Goal: Information Seeking & Learning: Check status

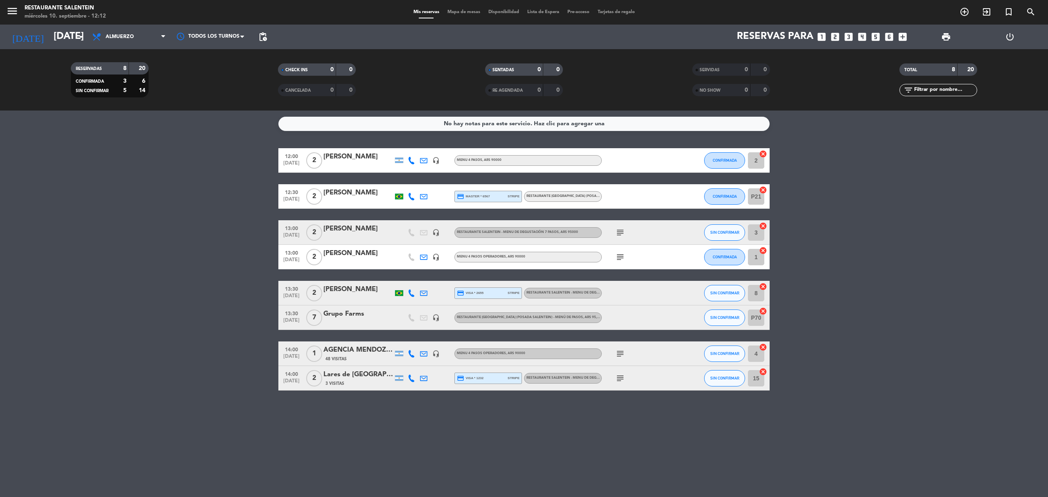
click at [367, 162] on div "[PERSON_NAME]" at bounding box center [358, 156] width 70 height 11
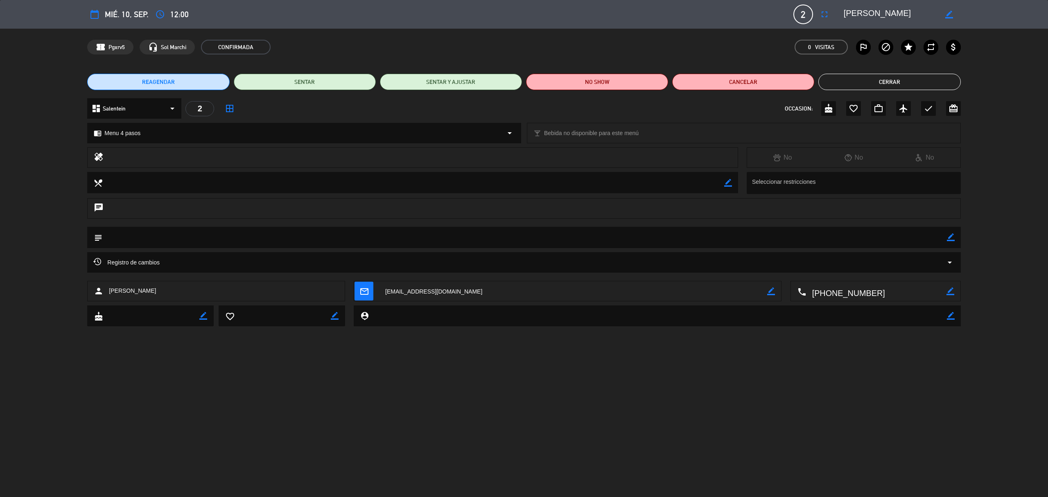
click at [868, 86] on button "Cerrar" at bounding box center [889, 82] width 142 height 16
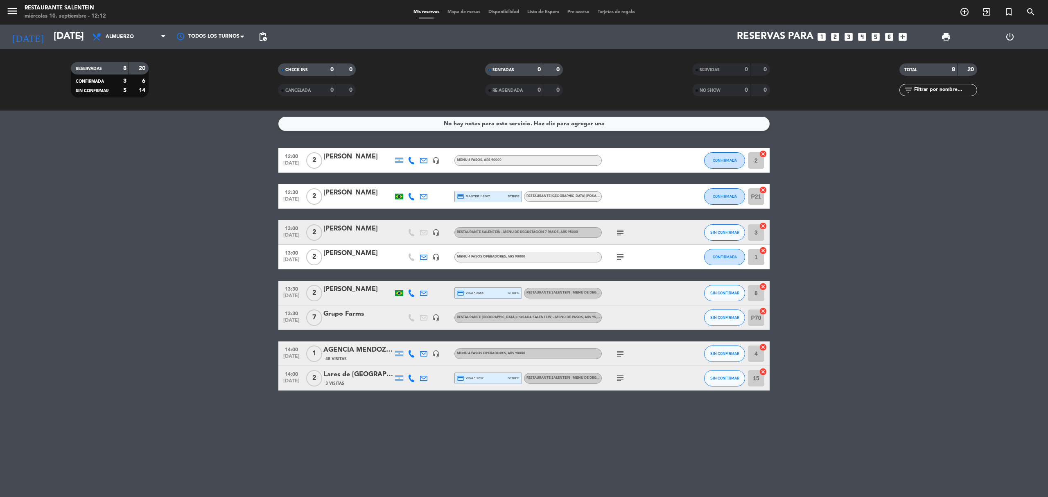
click at [371, 201] on div at bounding box center [358, 202] width 70 height 7
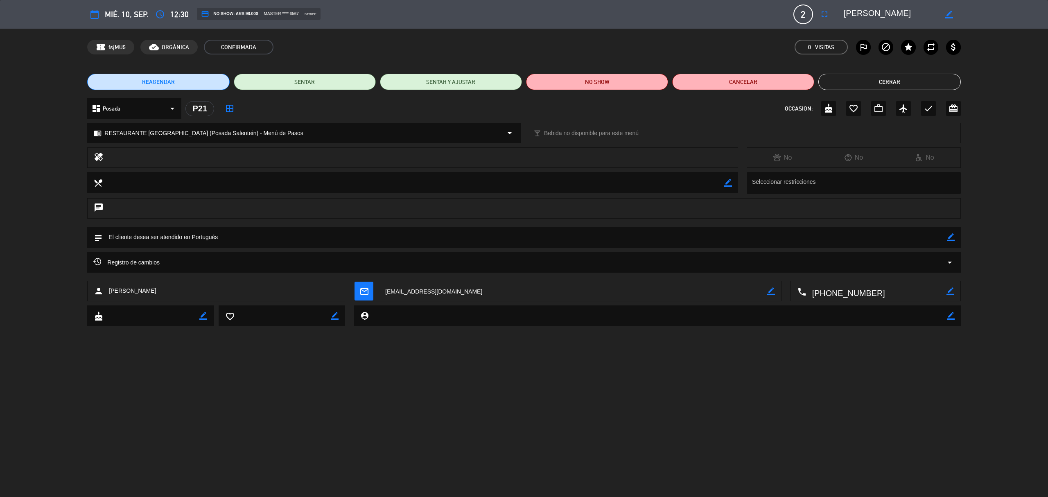
click at [870, 83] on button "Cerrar" at bounding box center [889, 82] width 142 height 16
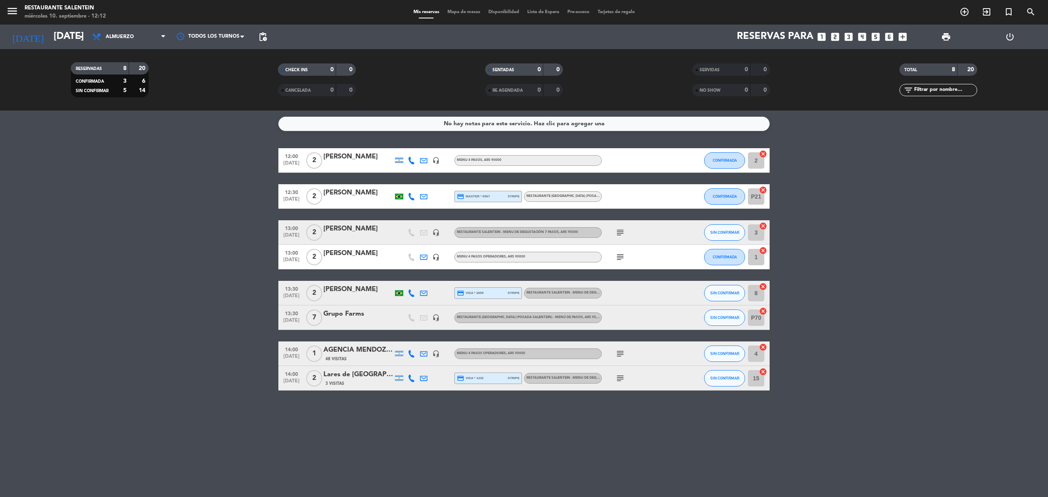
click at [341, 258] on div "[PERSON_NAME]" at bounding box center [358, 253] width 70 height 11
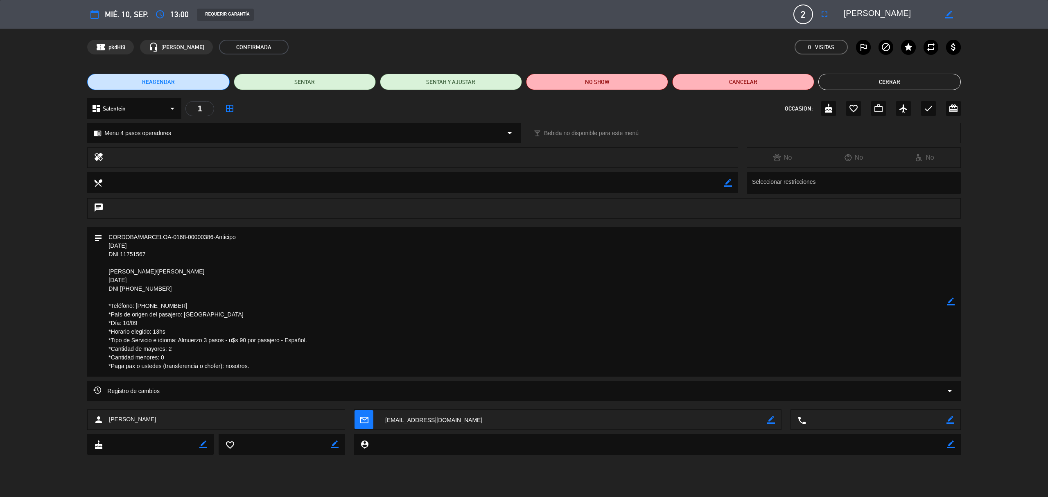
click at [926, 87] on button "Cerrar" at bounding box center [889, 82] width 142 height 16
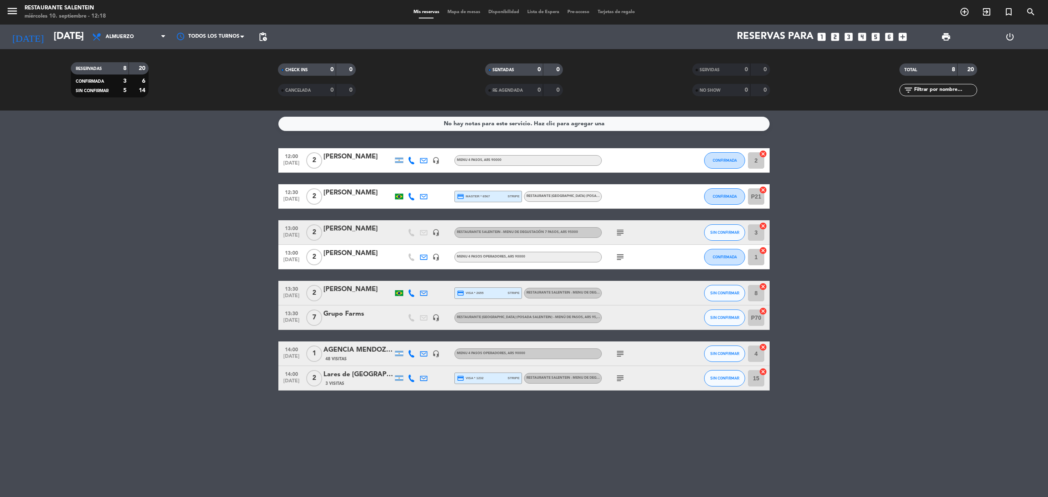
click at [618, 255] on icon "subject" at bounding box center [620, 257] width 10 height 10
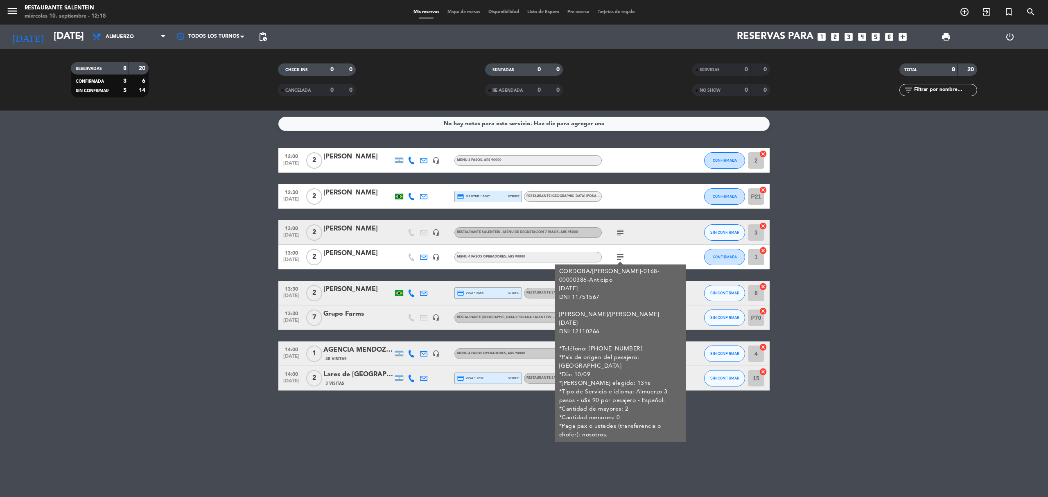
click at [618, 255] on icon "subject" at bounding box center [620, 257] width 10 height 10
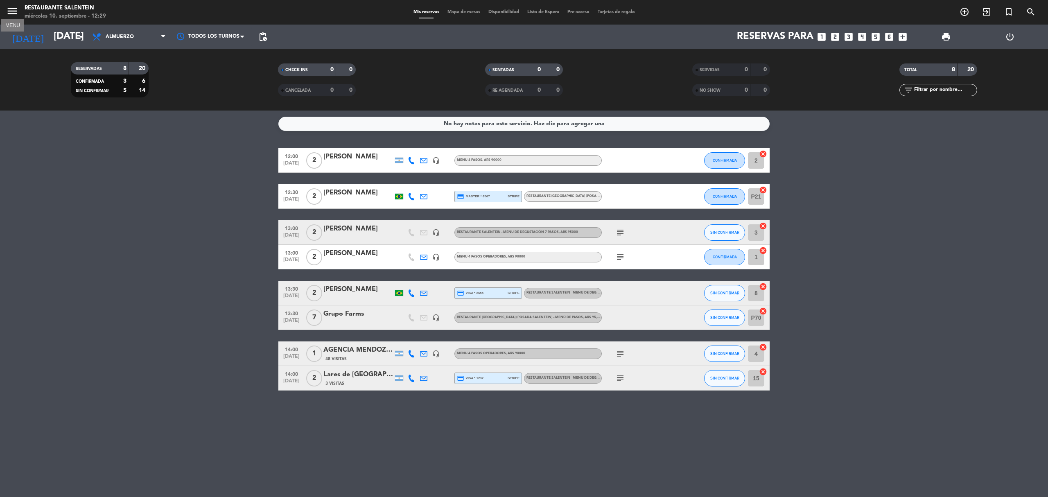
click at [12, 10] on icon "menu" at bounding box center [12, 11] width 12 height 12
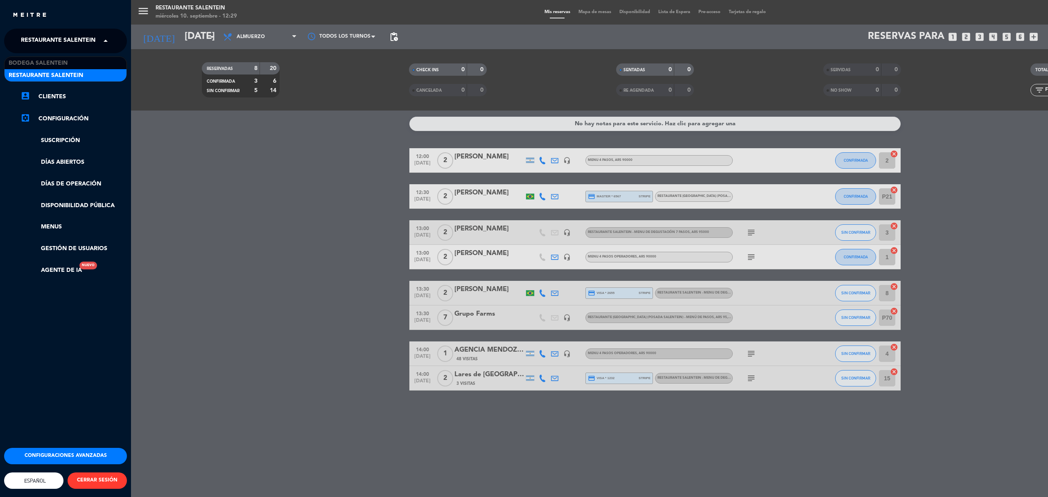
click at [90, 42] on span "Restaurante Salentein" at bounding box center [58, 40] width 75 height 17
click at [92, 63] on div "Bodega Salentein" at bounding box center [66, 63] width 122 height 12
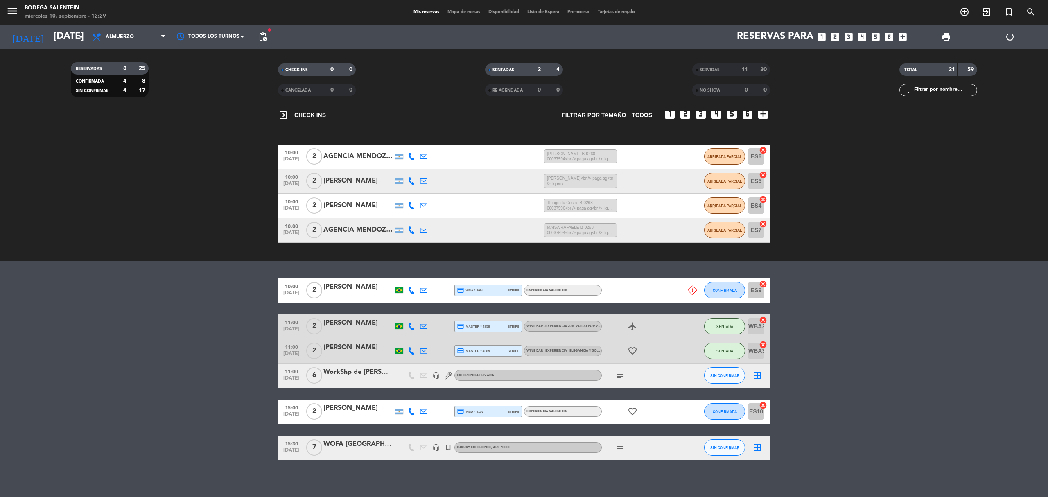
scroll to position [79, 0]
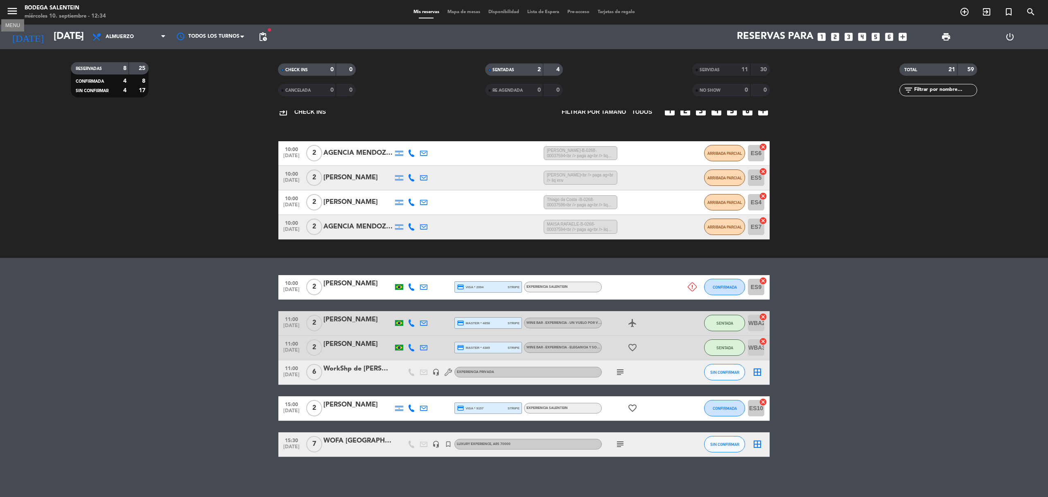
click at [13, 7] on icon "menu" at bounding box center [12, 11] width 12 height 12
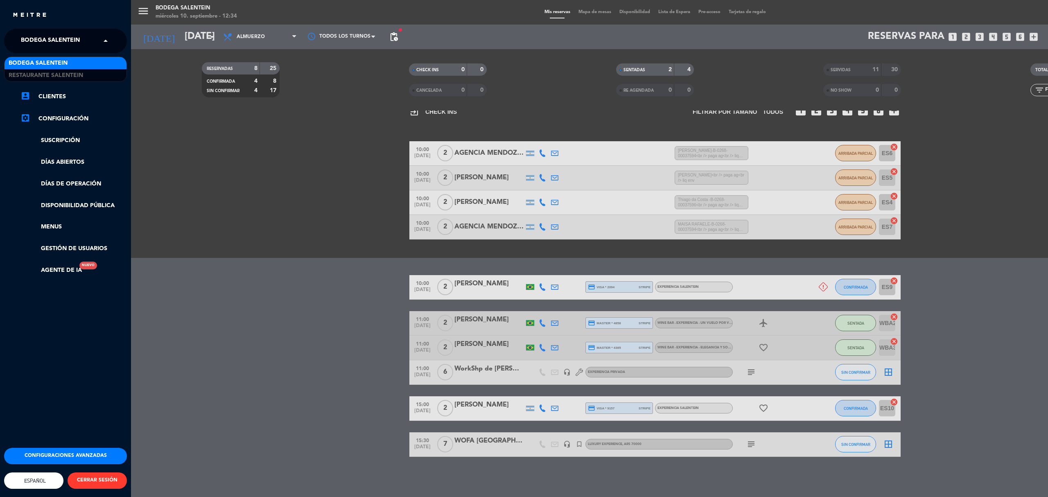
click at [93, 41] on input "text" at bounding box center [66, 41] width 100 height 18
click at [92, 70] on div "Restaurante Salentein" at bounding box center [66, 75] width 122 height 12
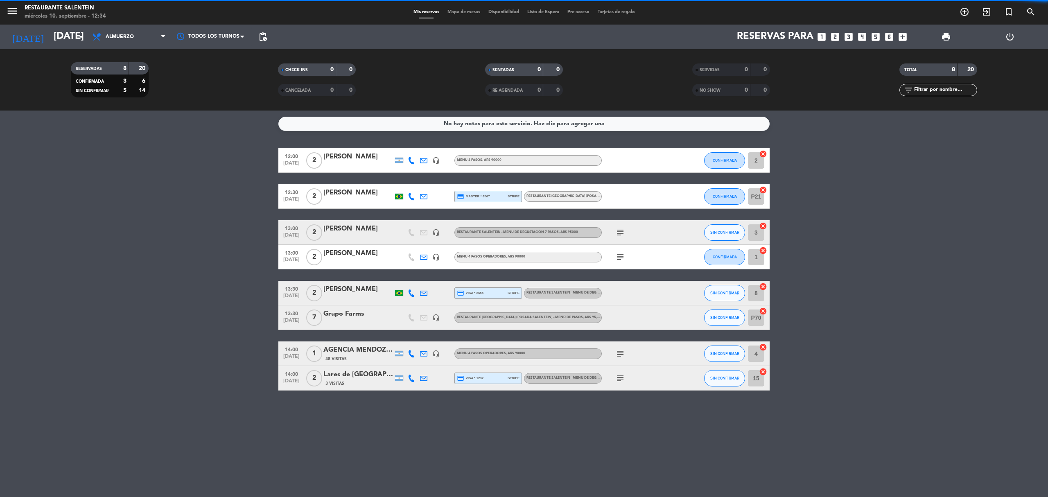
scroll to position [0, 0]
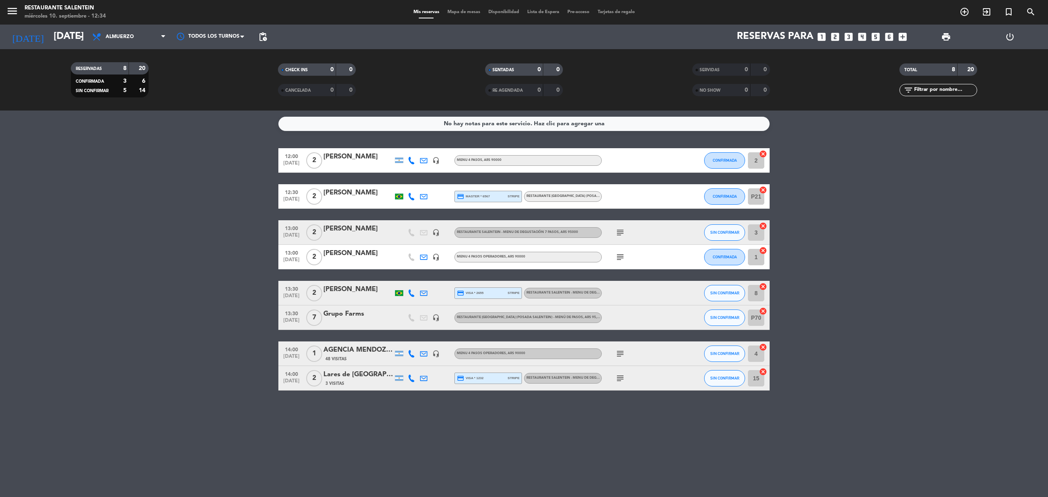
click at [349, 190] on div "[PERSON_NAME]" at bounding box center [358, 193] width 70 height 11
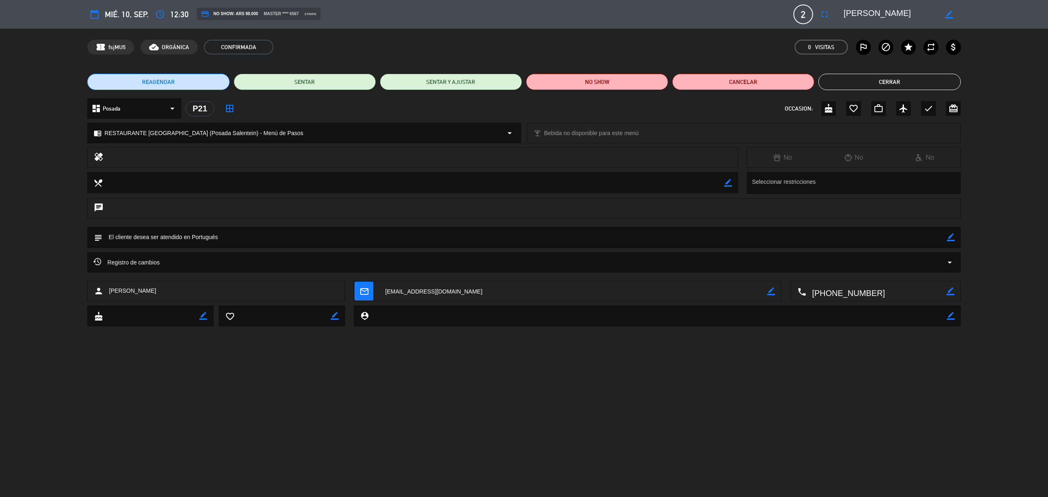
drag, startPoint x: 152, startPoint y: 286, endPoint x: 99, endPoint y: 285, distance: 53.6
click at [99, 285] on div "person [PERSON_NAME]" at bounding box center [216, 291] width 258 height 20
click at [156, 292] on div "person [PERSON_NAME]" at bounding box center [216, 291] width 258 height 20
drag, startPoint x: 158, startPoint y: 290, endPoint x: 110, endPoint y: 291, distance: 48.3
click at [110, 291] on div "person [PERSON_NAME]" at bounding box center [216, 291] width 258 height 20
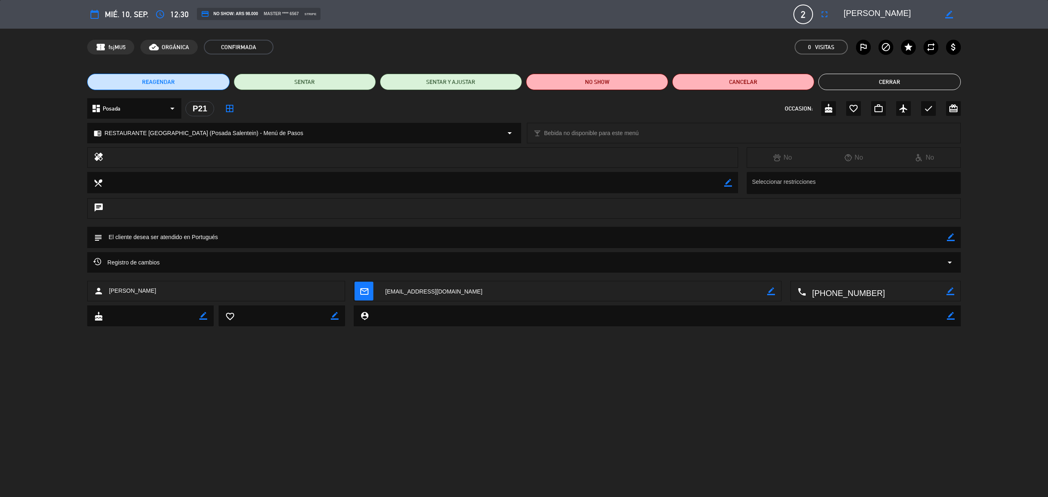
copy span "[PERSON_NAME]"
click at [865, 79] on button "Cerrar" at bounding box center [889, 82] width 142 height 16
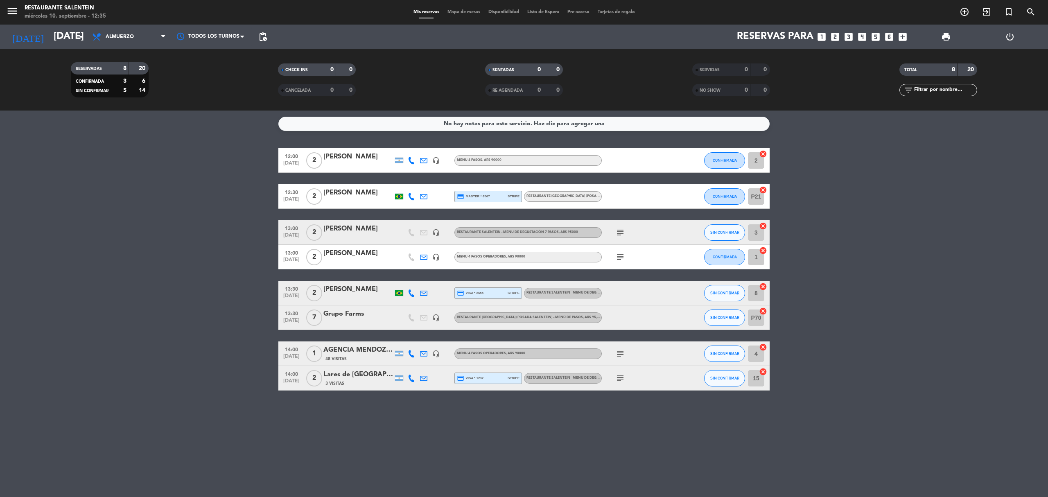
click at [7, 5] on icon "menu" at bounding box center [12, 11] width 12 height 12
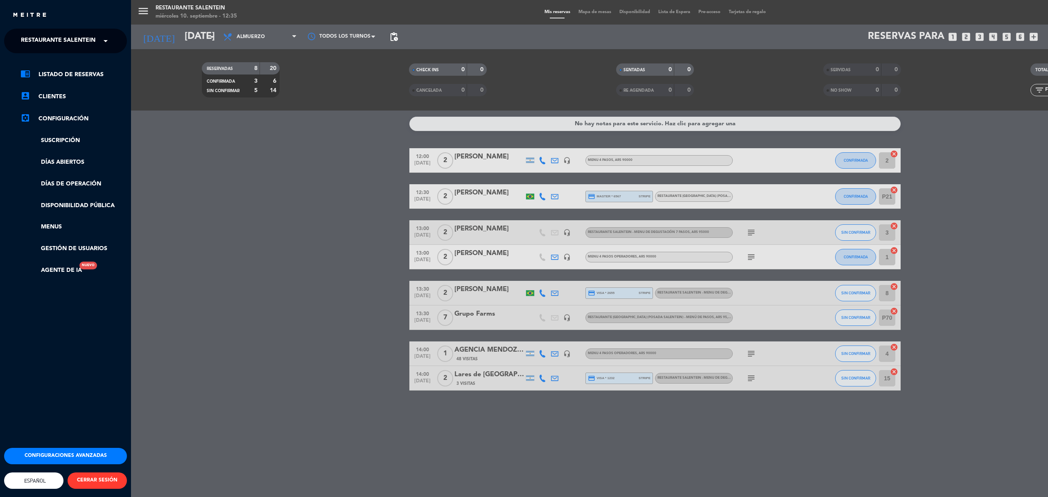
click at [98, 36] on div "× Restaurante Salentein" at bounding box center [59, 40] width 83 height 17
click at [100, 60] on div "Bodega Salentein" at bounding box center [66, 63] width 122 height 12
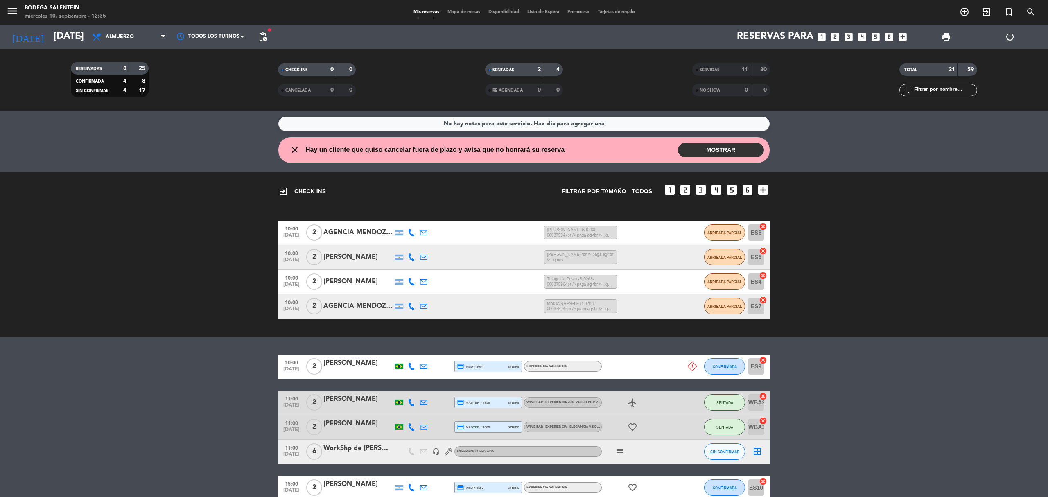
scroll to position [79, 0]
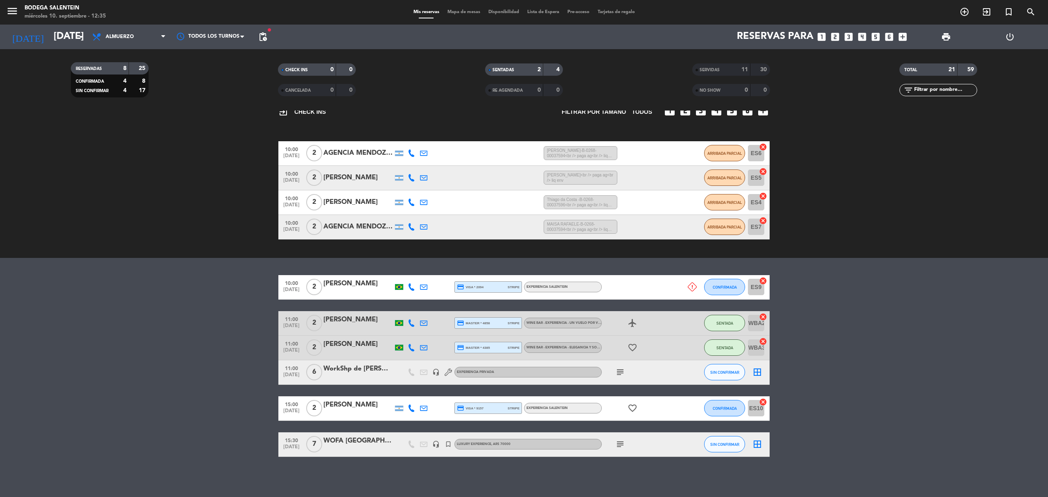
click at [2, 5] on div "menu Bodega Salentein miércoles 10. septiembre - 12:35" at bounding box center [131, 12] width 262 height 19
drag, startPoint x: 2, startPoint y: 5, endPoint x: 17, endPoint y: 8, distance: 14.6
click at [5, 5] on div "menu Bodega Salentein miércoles 10. septiembre - 12:35" at bounding box center [131, 12] width 262 height 19
click at [7, 10] on icon "menu" at bounding box center [12, 11] width 12 height 12
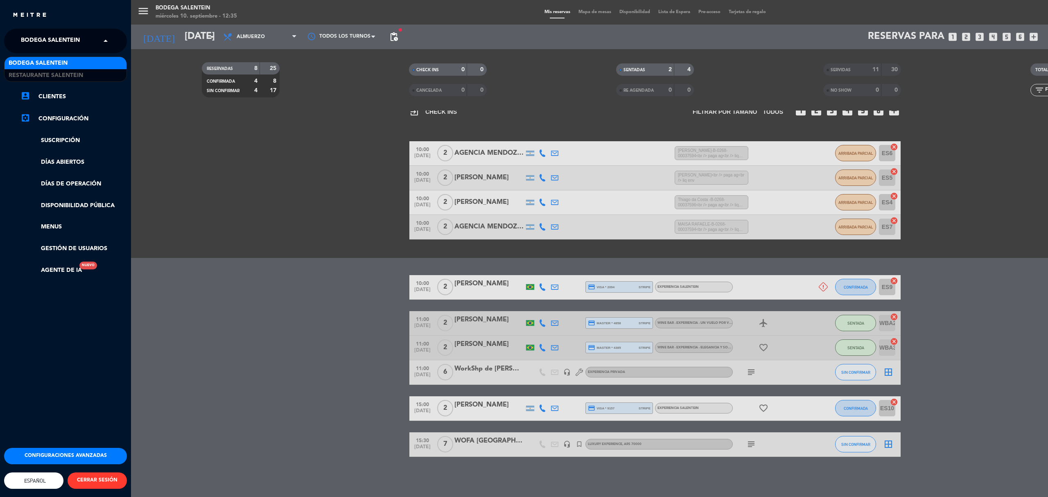
click at [95, 38] on input "text" at bounding box center [66, 41] width 100 height 18
click at [94, 74] on div "Restaurante Salentein" at bounding box center [66, 75] width 122 height 12
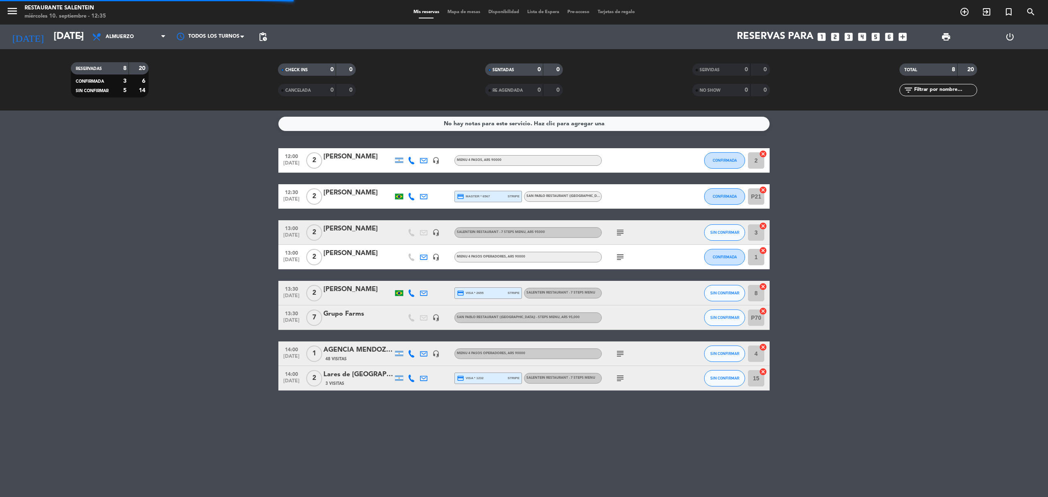
scroll to position [0, 0]
click at [338, 162] on div "[PERSON_NAME]" at bounding box center [358, 156] width 70 height 11
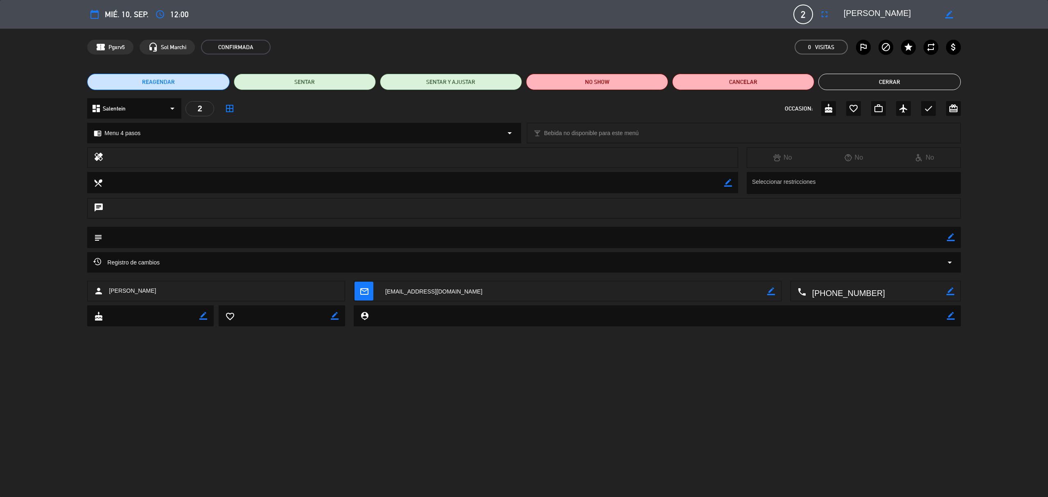
drag, startPoint x: 151, startPoint y: 292, endPoint x: 106, endPoint y: 291, distance: 45.9
click at [106, 291] on div "person [PERSON_NAME]" at bounding box center [216, 291] width 258 height 20
copy div "[PERSON_NAME]"
click at [870, 90] on div "REAGENDAR SENTAR SENTAR Y AJUSTAR NO SHOW Cancelar Cerrar" at bounding box center [524, 82] width 1048 height 33
click at [867, 85] on button "Cerrar" at bounding box center [889, 82] width 142 height 16
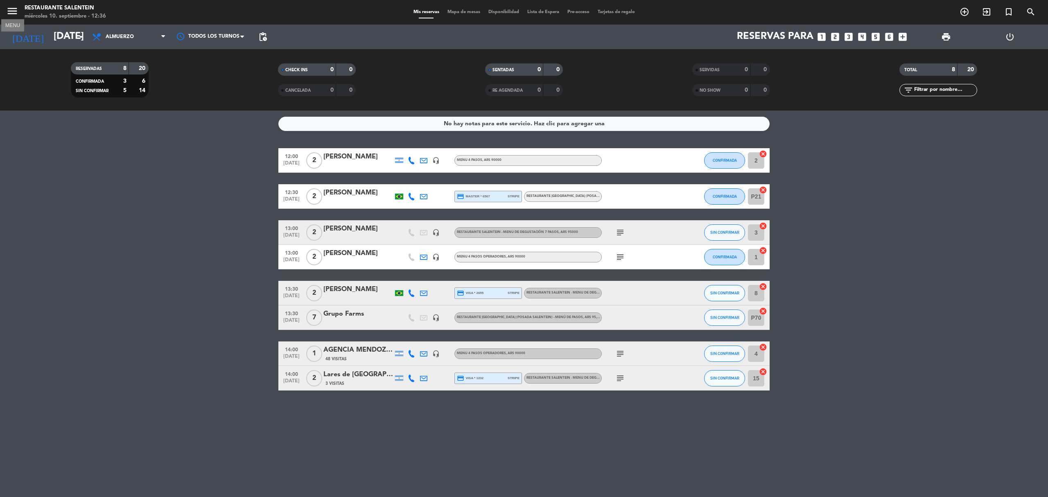
click at [12, 7] on icon "menu" at bounding box center [12, 11] width 12 height 12
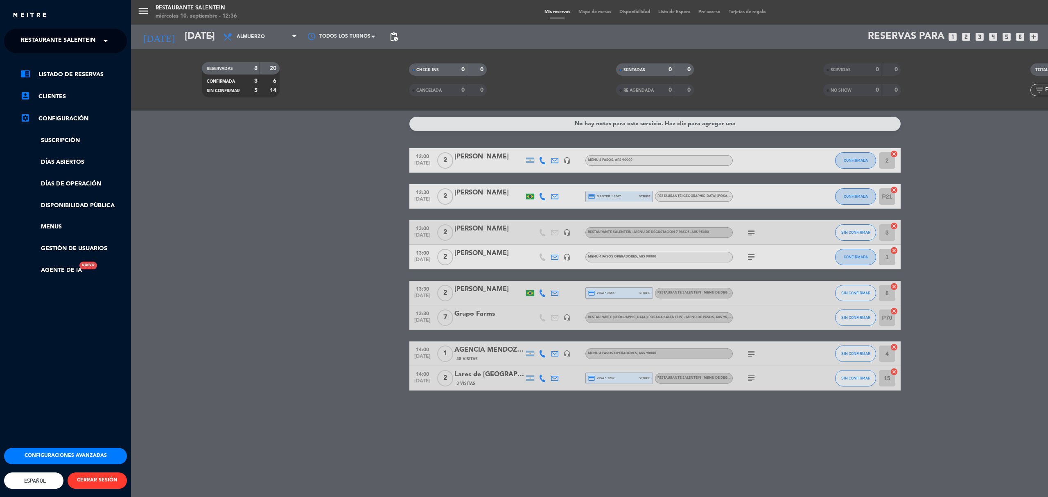
click at [98, 43] on div "× Restaurante Salentein" at bounding box center [59, 40] width 83 height 17
click at [95, 60] on div "Bodega Salentein" at bounding box center [66, 63] width 122 height 12
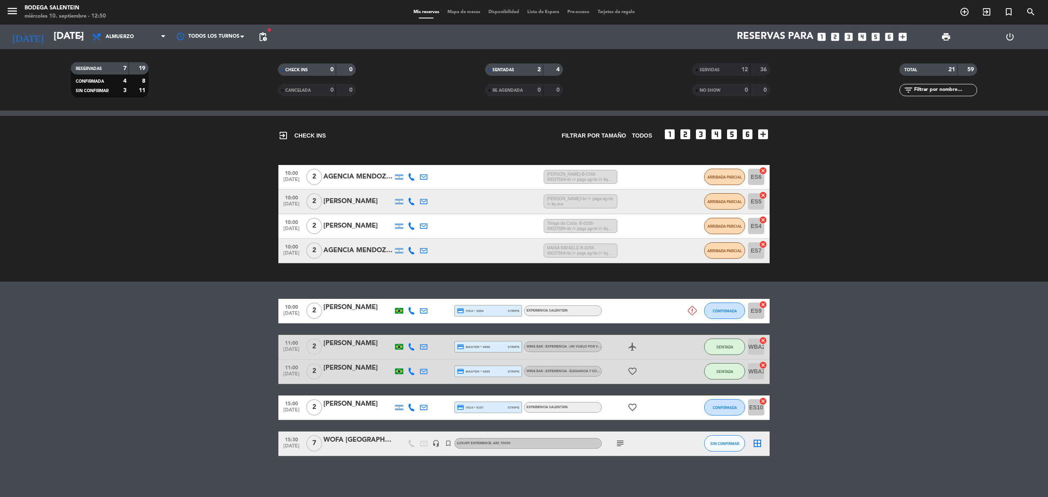
scroll to position [55, 0]
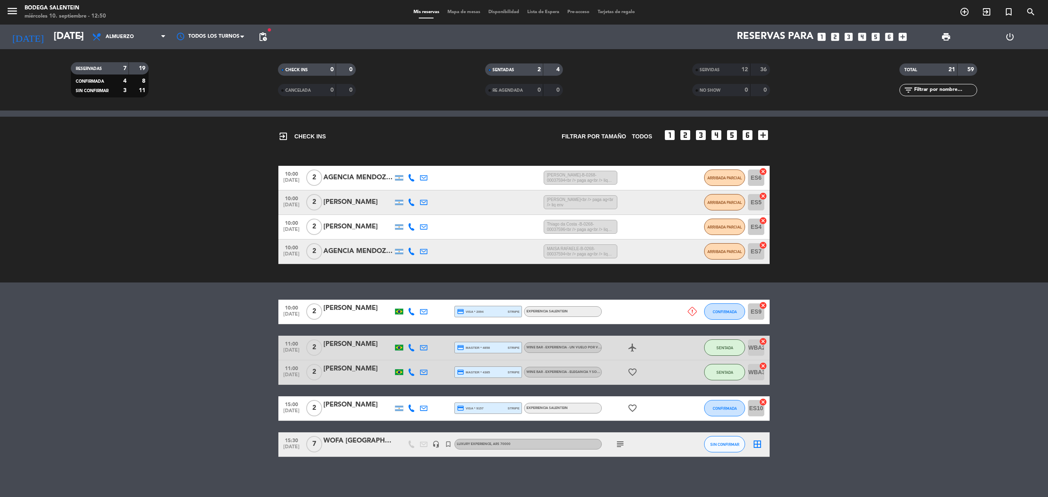
click at [400, 407] on div at bounding box center [399, 408] width 8 height 5
drag, startPoint x: 325, startPoint y: 402, endPoint x: 377, endPoint y: 405, distance: 52.5
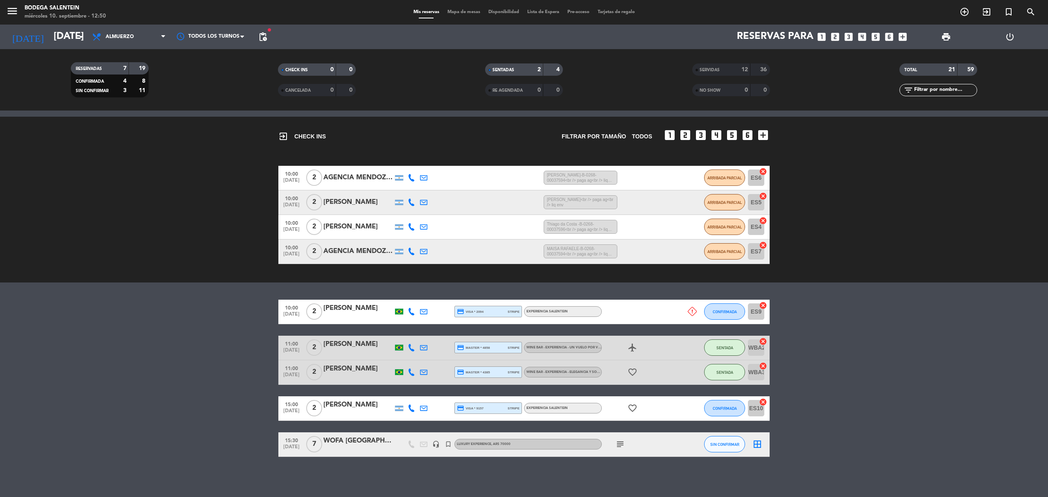
click at [377, 405] on div "[PERSON_NAME]" at bounding box center [358, 405] width 70 height 11
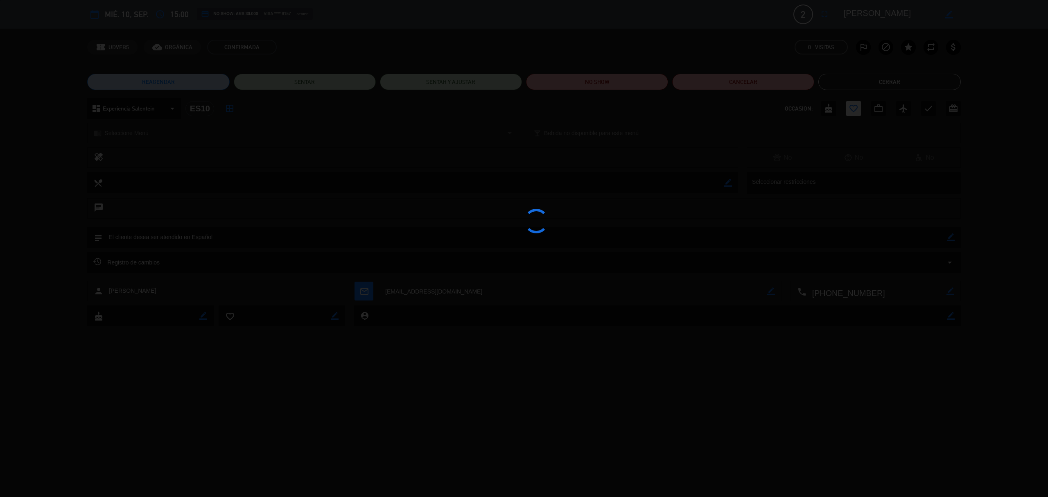
click at [375, 410] on div at bounding box center [524, 248] width 1048 height 497
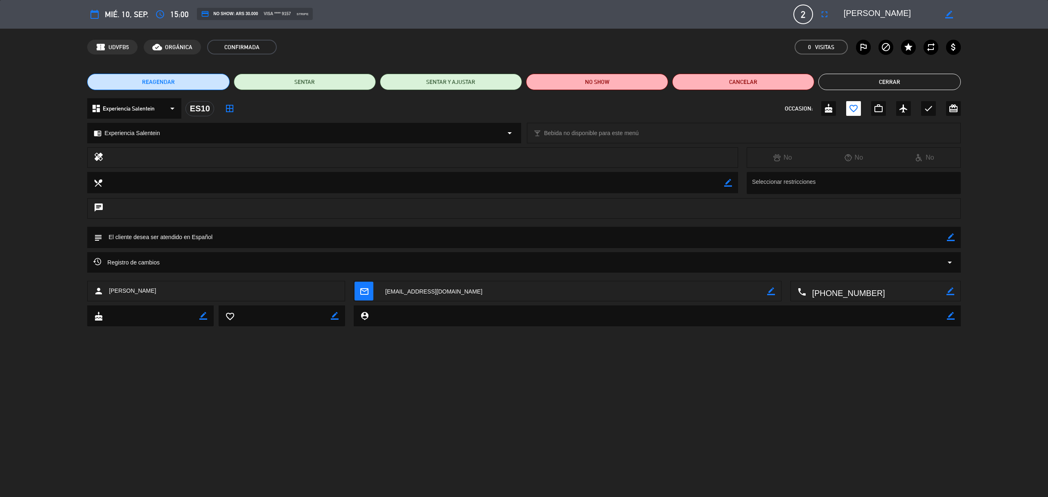
click at [834, 77] on button "Cerrar" at bounding box center [889, 82] width 142 height 16
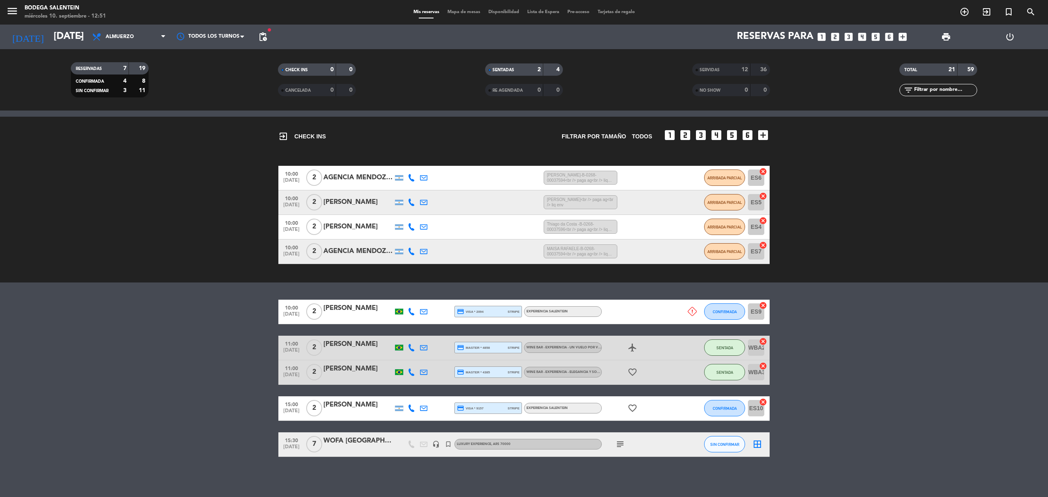
click at [619, 445] on icon "subject" at bounding box center [620, 444] width 10 height 10
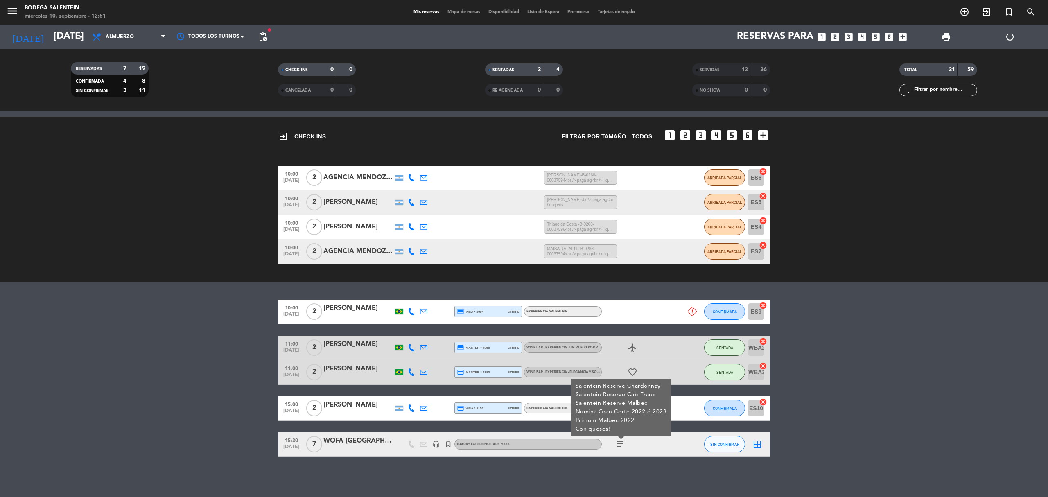
click at [619, 445] on icon "subject" at bounding box center [620, 444] width 10 height 10
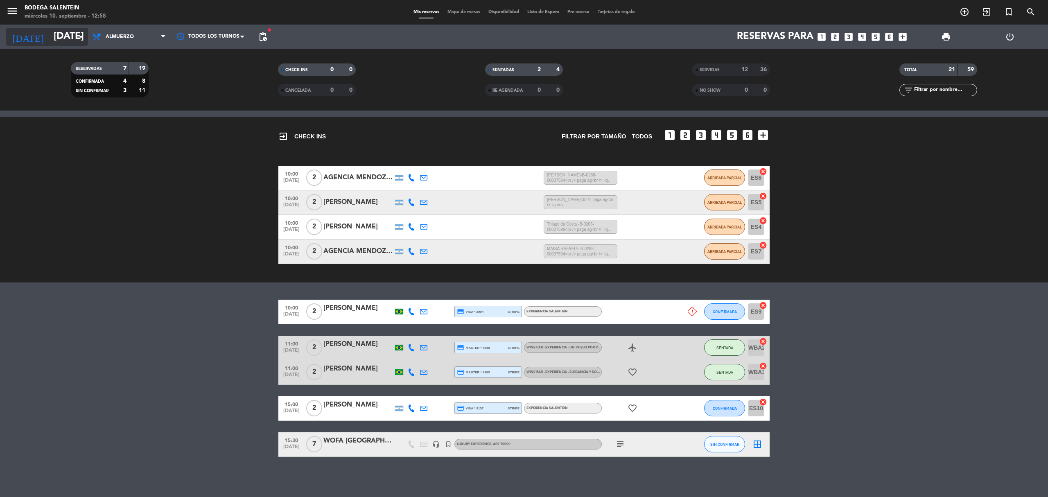
click at [58, 35] on input "[DATE]" at bounding box center [111, 37] width 122 height 20
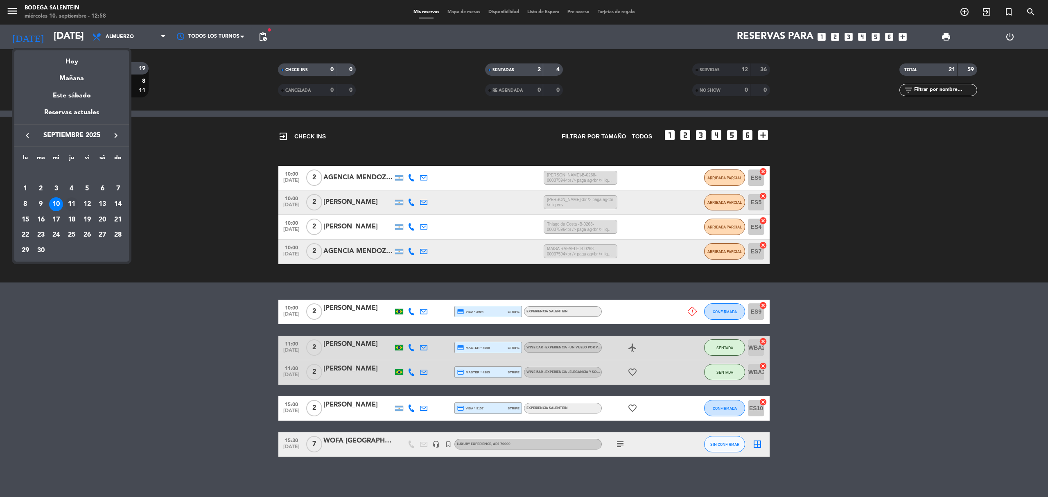
click at [64, 202] on td "11" at bounding box center [72, 205] width 16 height 16
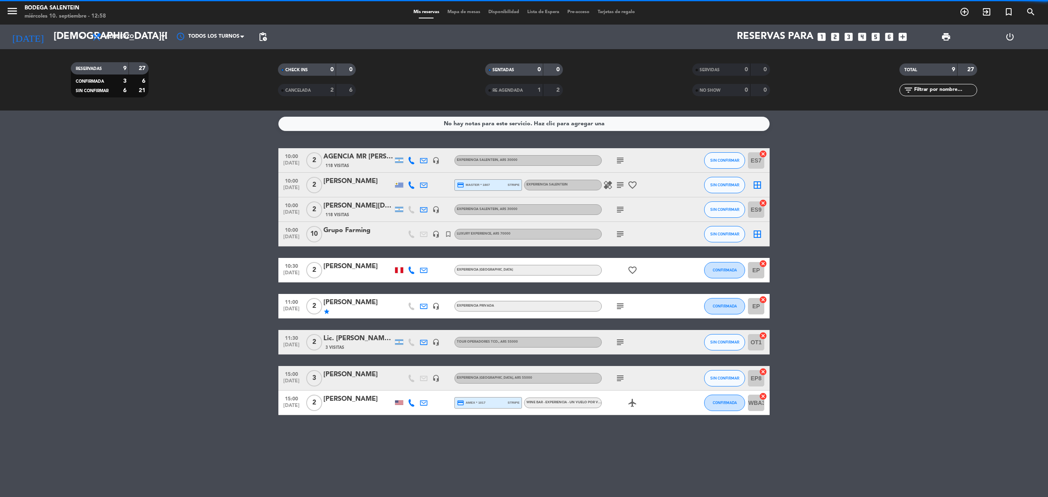
scroll to position [0, 0]
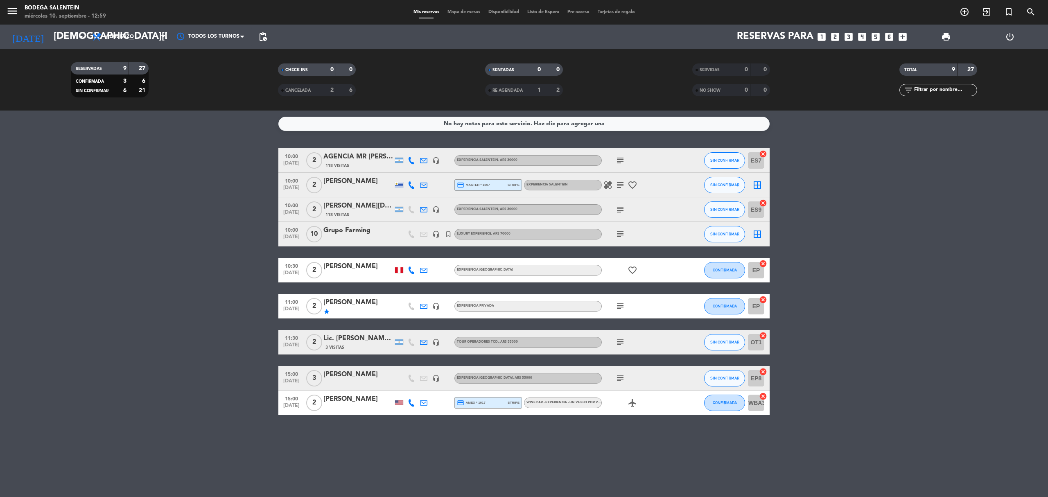
click at [624, 163] on icon "subject" at bounding box center [620, 161] width 10 height 10
click at [621, 200] on div "subject" at bounding box center [639, 209] width 74 height 24
click at [619, 185] on icon "subject" at bounding box center [620, 185] width 10 height 10
click at [617, 206] on icon "subject" at bounding box center [620, 210] width 10 height 10
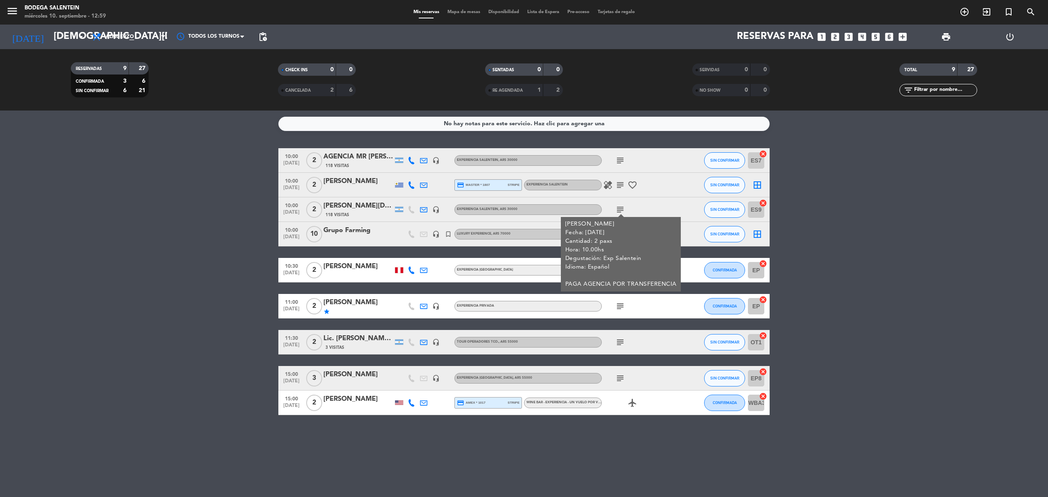
click at [617, 206] on icon "subject" at bounding box center [620, 210] width 10 height 10
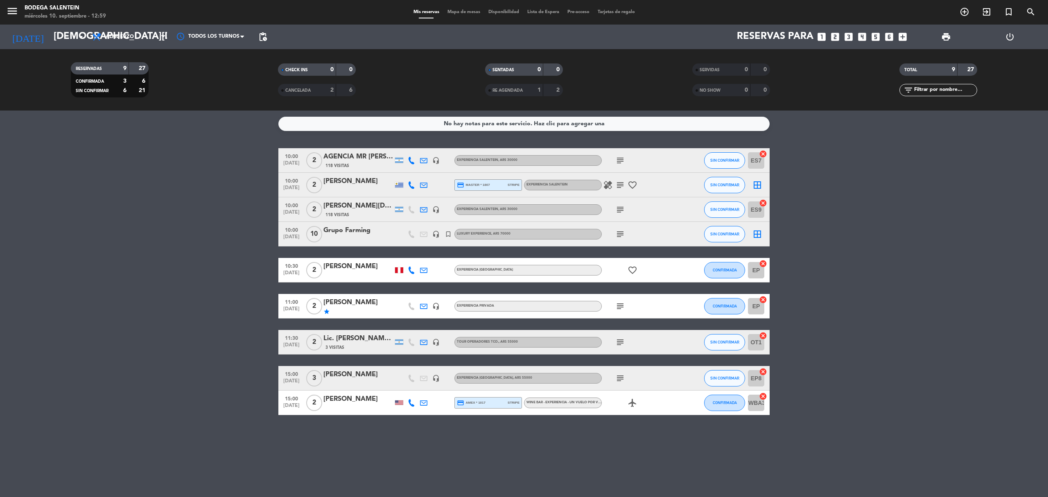
click at [618, 238] on icon "subject" at bounding box center [620, 234] width 10 height 10
click at [27, 236] on bookings-row "10:00 [DATE] 2 AGENCIA MR [PERSON_NAME] (OUTBACK) 118 Visitas headset_mic Exper…" at bounding box center [524, 281] width 1048 height 267
click at [619, 236] on icon "subject" at bounding box center [620, 234] width 10 height 10
click at [122, 377] on bookings-row "10:00 [DATE] 2 AGENCIA MR [PERSON_NAME] (OUTBACK) 118 Visitas headset_mic Exper…" at bounding box center [524, 281] width 1048 height 267
click at [619, 303] on icon "subject" at bounding box center [620, 306] width 10 height 10
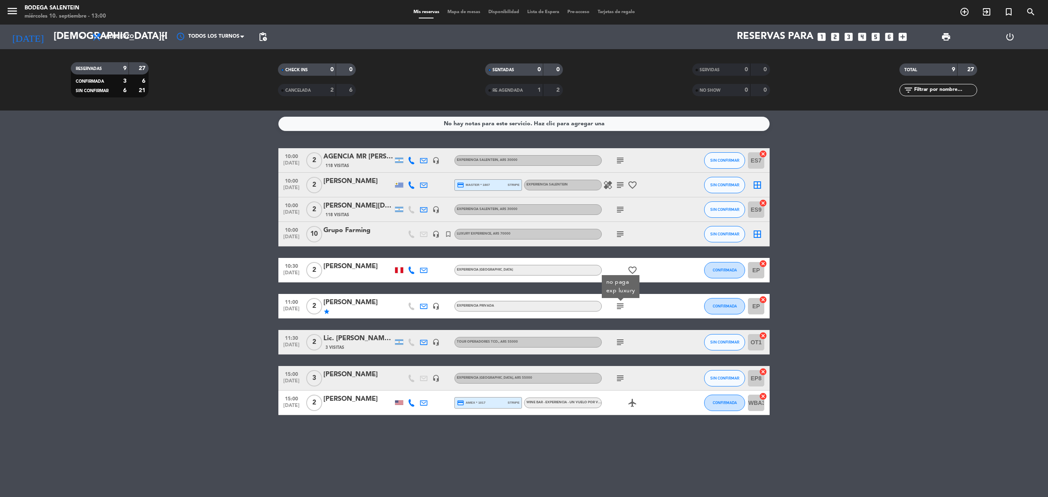
click at [620, 343] on icon "subject" at bounding box center [620, 342] width 10 height 10
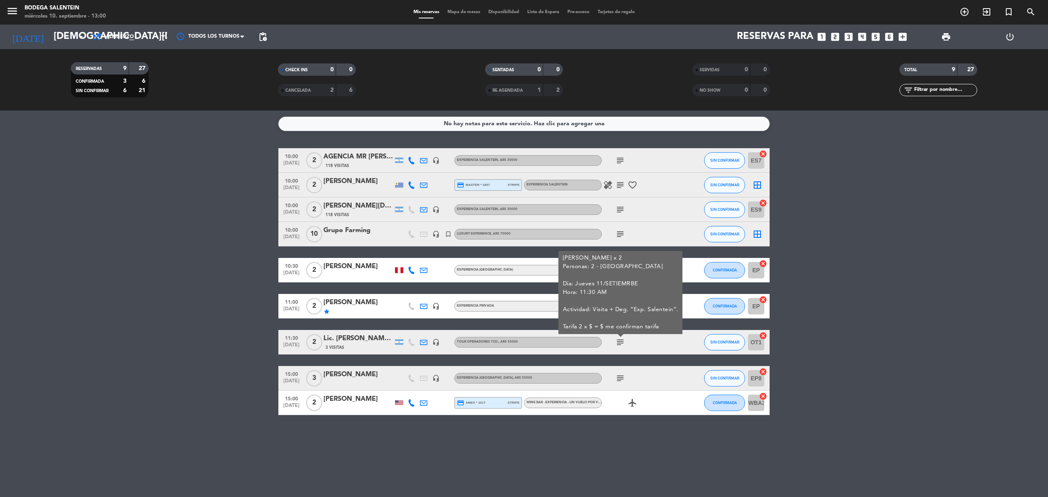
click at [620, 341] on icon "subject" at bounding box center [620, 342] width 10 height 10
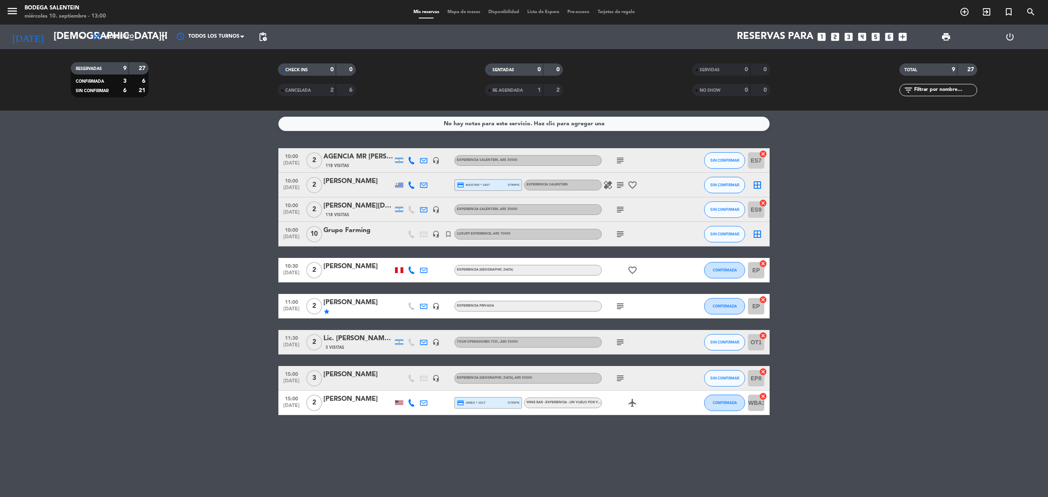
click at [171, 435] on div "No hay notas para este servicio. Haz clic para agregar una 10:00 [DATE] 2 AGENC…" at bounding box center [524, 304] width 1048 height 386
click at [621, 380] on icon "subject" at bounding box center [620, 378] width 10 height 10
click at [433, 377] on icon "headset_mic" at bounding box center [435, 378] width 7 height 7
click at [619, 376] on icon "subject" at bounding box center [620, 378] width 10 height 10
click at [348, 384] on div at bounding box center [358, 383] width 70 height 7
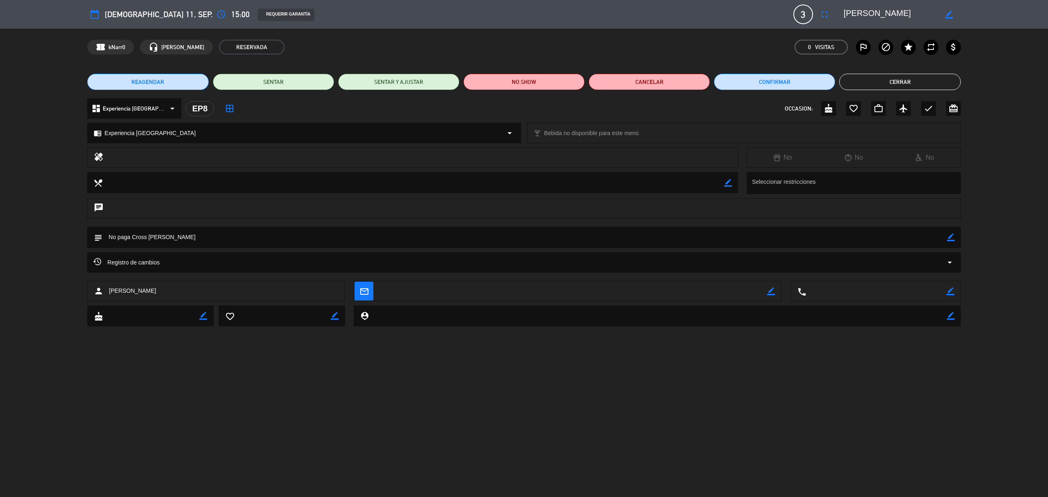
click at [891, 84] on button "Cerrar" at bounding box center [899, 82] width 121 height 16
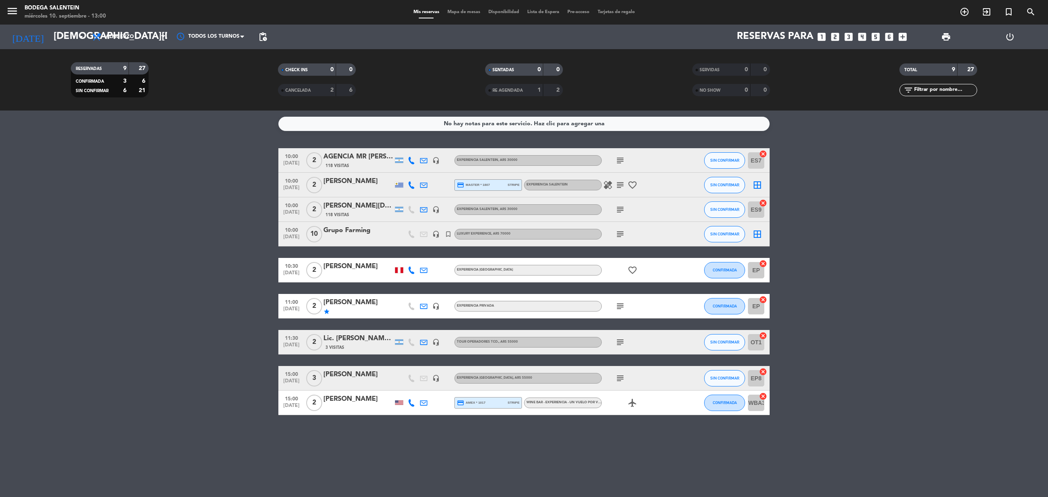
click at [434, 378] on icon "headset_mic" at bounding box center [435, 378] width 7 height 7
click at [619, 339] on icon "subject" at bounding box center [620, 342] width 10 height 10
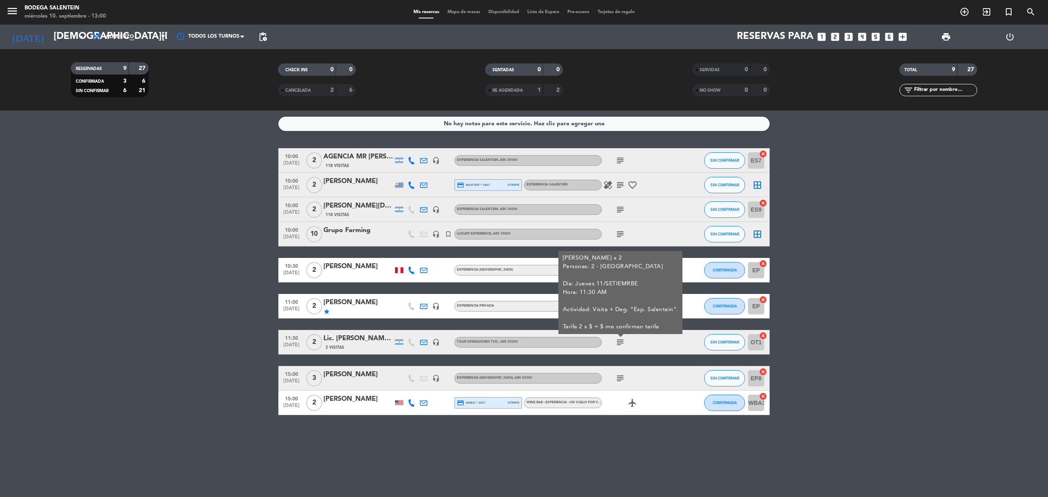
click at [619, 339] on icon "subject" at bounding box center [620, 342] width 10 height 10
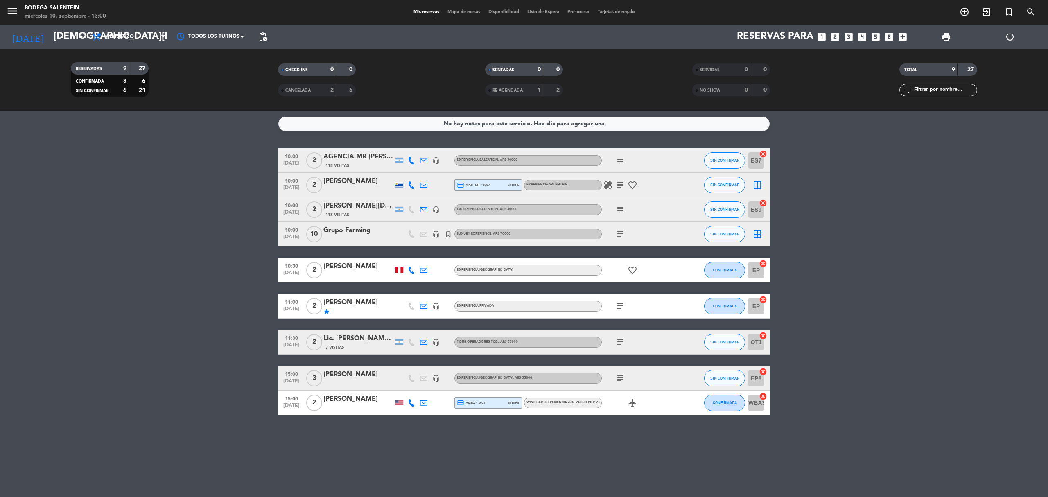
click at [618, 304] on icon "subject" at bounding box center [620, 306] width 10 height 10
click at [616, 236] on icon "subject" at bounding box center [620, 234] width 10 height 10
click at [105, 303] on bookings-row "10:00 [DATE] 2 AGENCIA MR [PERSON_NAME] (OUTBACK) 118 Visitas headset_mic Exper…" at bounding box center [524, 281] width 1048 height 267
click at [621, 211] on icon "subject" at bounding box center [620, 210] width 10 height 10
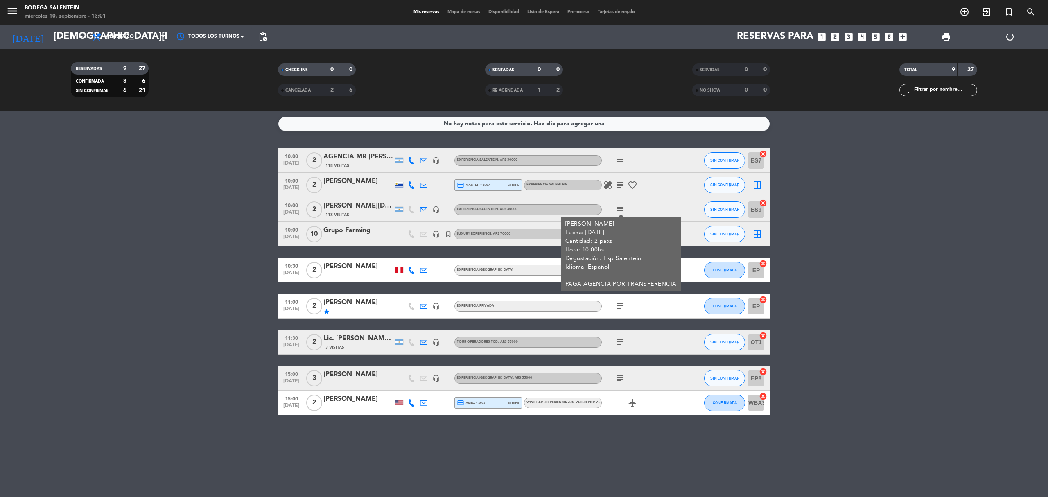
click at [621, 211] on icon "subject" at bounding box center [620, 210] width 10 height 10
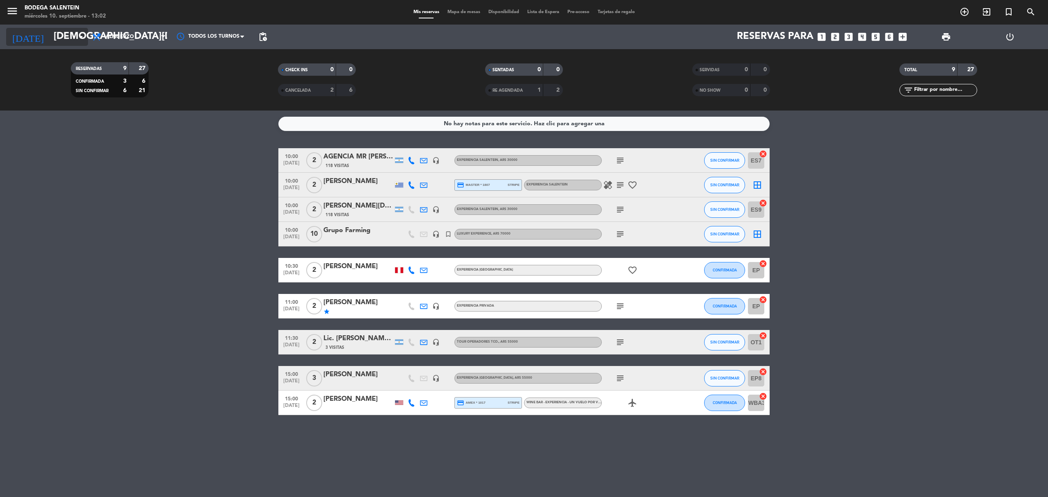
click at [61, 37] on input "[DEMOGRAPHIC_DATA][DATE]" at bounding box center [111, 37] width 122 height 20
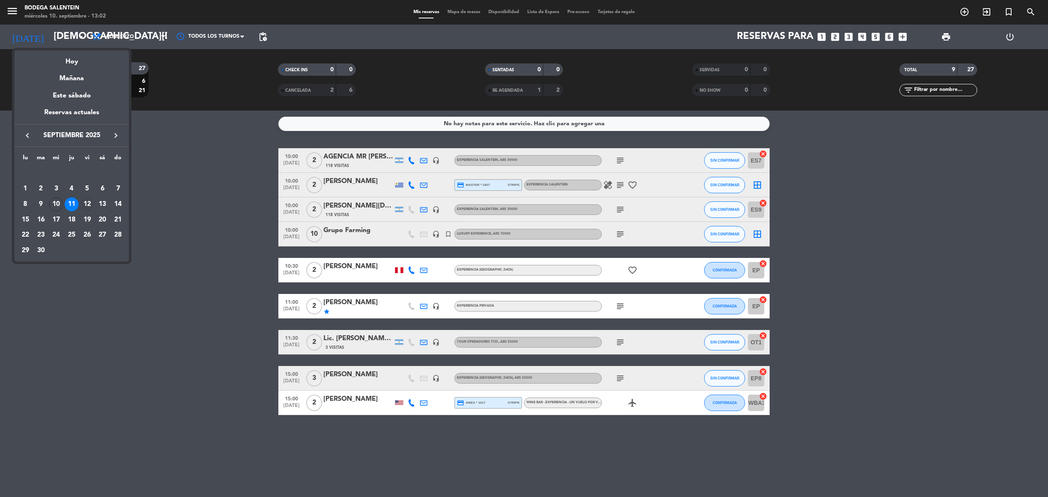
click at [87, 203] on div "12" at bounding box center [87, 204] width 14 height 14
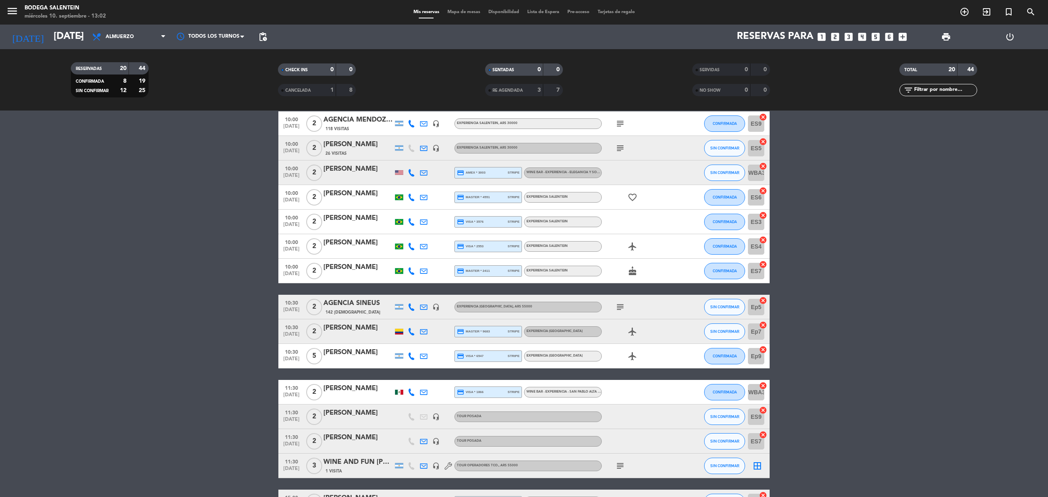
scroll to position [109, 0]
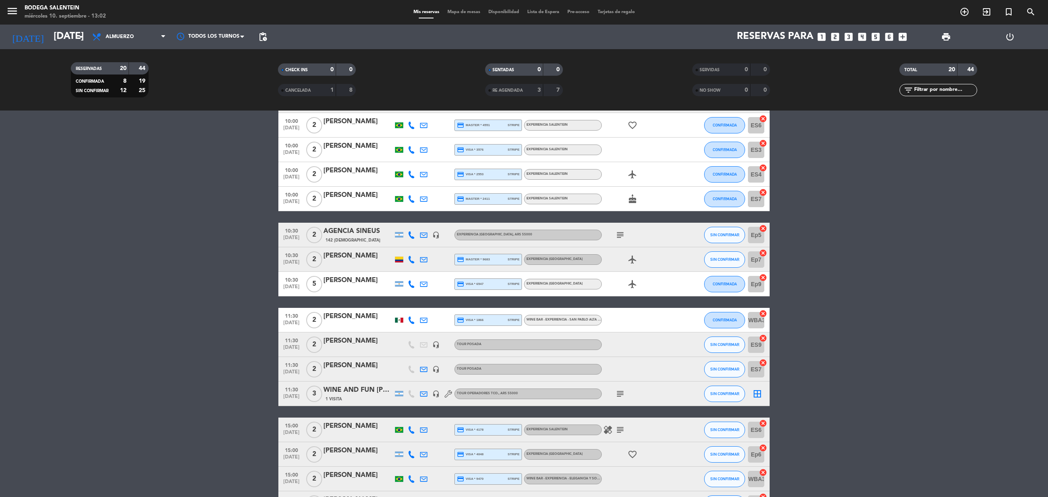
click at [436, 346] on icon "headset_mic" at bounding box center [435, 344] width 7 height 7
click at [436, 369] on icon "headset_mic" at bounding box center [435, 369] width 7 height 7
click at [196, 289] on bookings-row "10:00 [DATE] 2 AGENCIA MENDOZA WINE CAMP 118 Visitas headset_mic Experiencia Sa…" at bounding box center [524, 302] width 1048 height 526
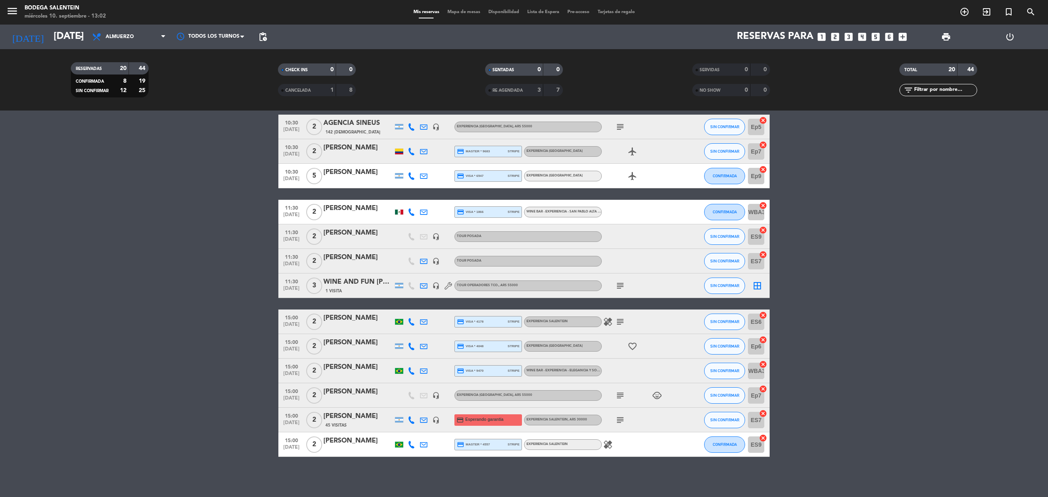
click at [615, 422] on span "subject" at bounding box center [620, 420] width 12 height 10
click at [621, 421] on icon "subject" at bounding box center [620, 420] width 10 height 10
click at [138, 332] on bookings-row "10:00 [DATE] 2 AGENCIA MENDOZA WINE CAMP 118 Visitas headset_mic Experiencia Sa…" at bounding box center [524, 194] width 1048 height 526
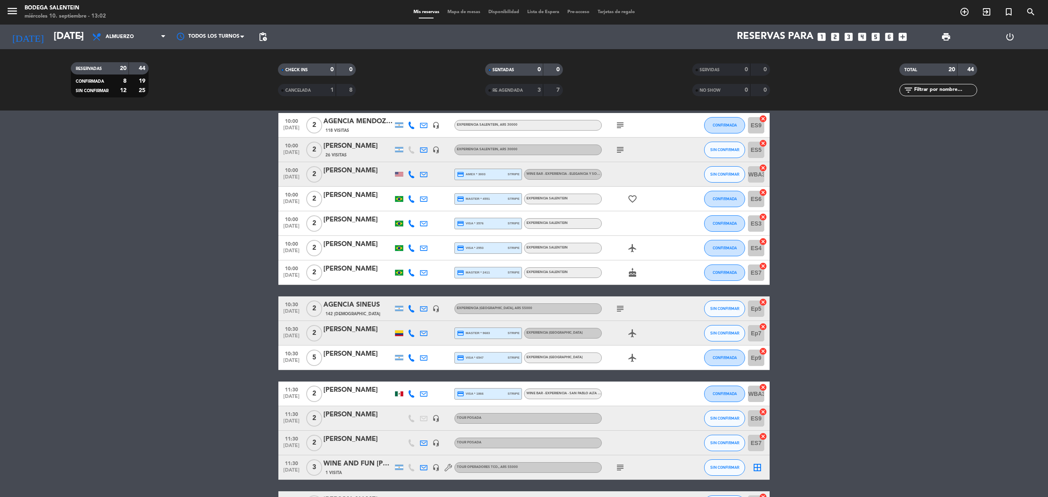
scroll to position [0, 0]
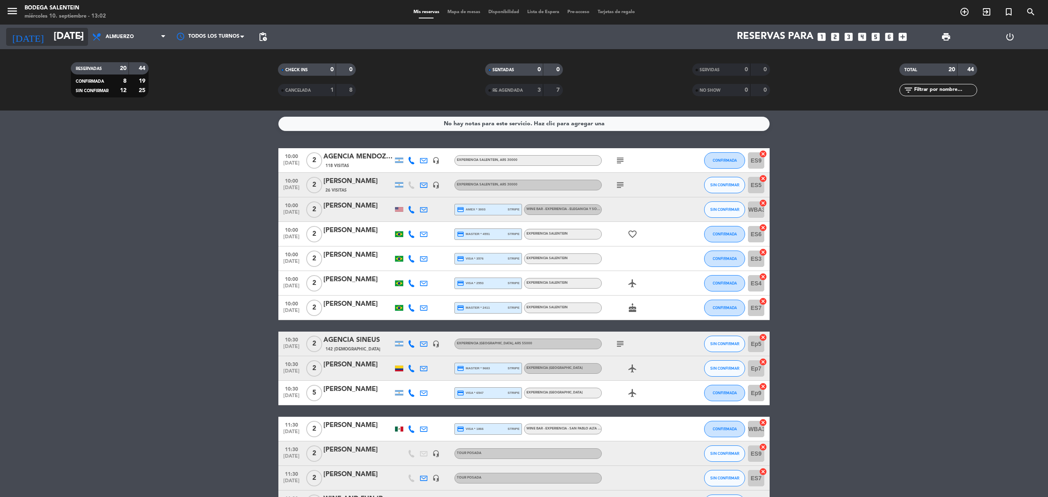
click at [71, 34] on input "[DATE]" at bounding box center [111, 37] width 122 height 20
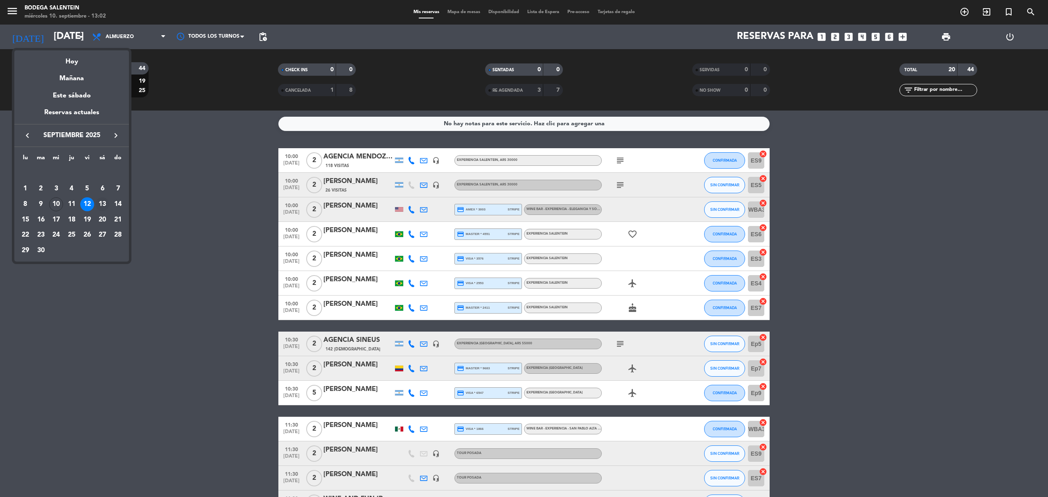
click at [107, 206] on div "13" at bounding box center [102, 204] width 14 height 14
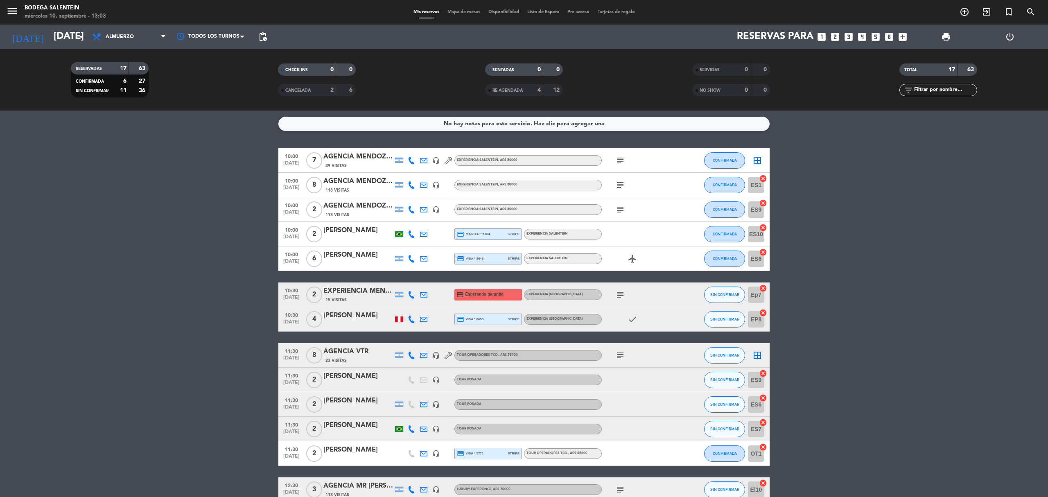
click at [619, 165] on icon "subject" at bounding box center [620, 161] width 10 height 10
click at [50, 26] on div "[DATE] [DATE] arrow_drop_down" at bounding box center [47, 37] width 82 height 25
click at [51, 34] on input "[DATE]" at bounding box center [111, 37] width 122 height 20
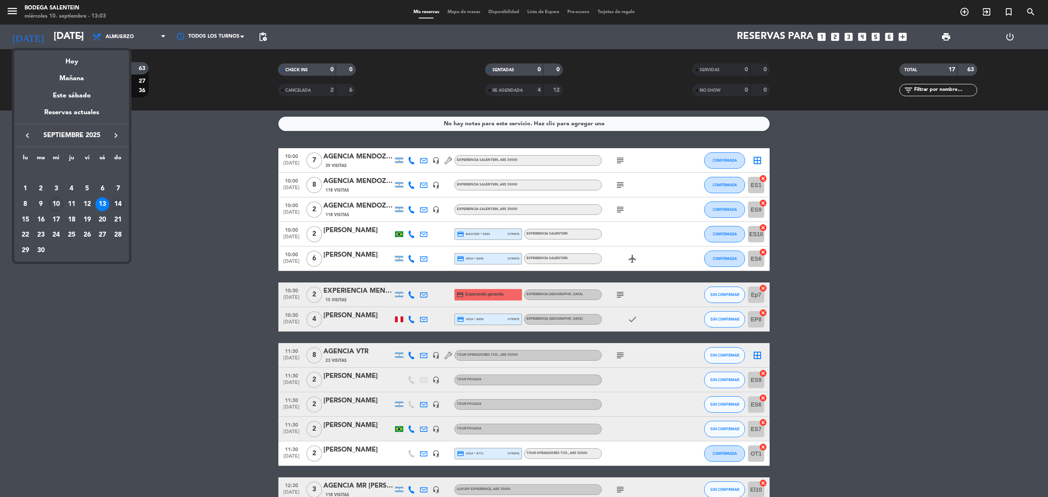
click at [118, 200] on div "14" at bounding box center [118, 204] width 14 height 14
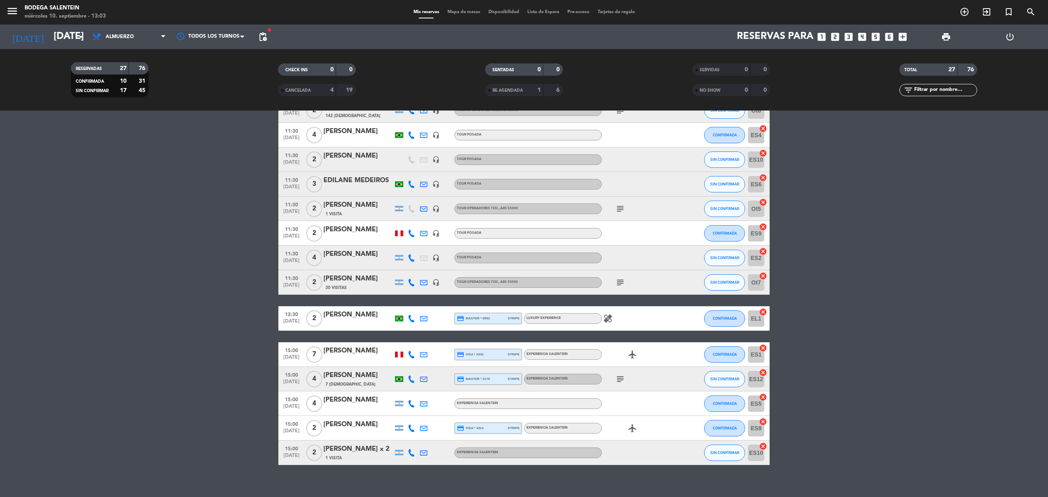
scroll to position [400, 0]
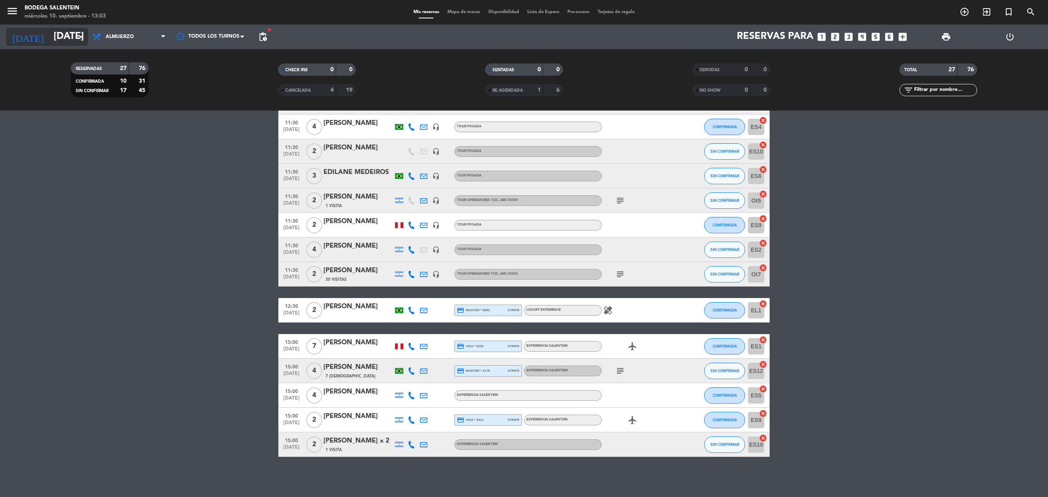
click at [51, 35] on input "[DATE]" at bounding box center [111, 37] width 122 height 20
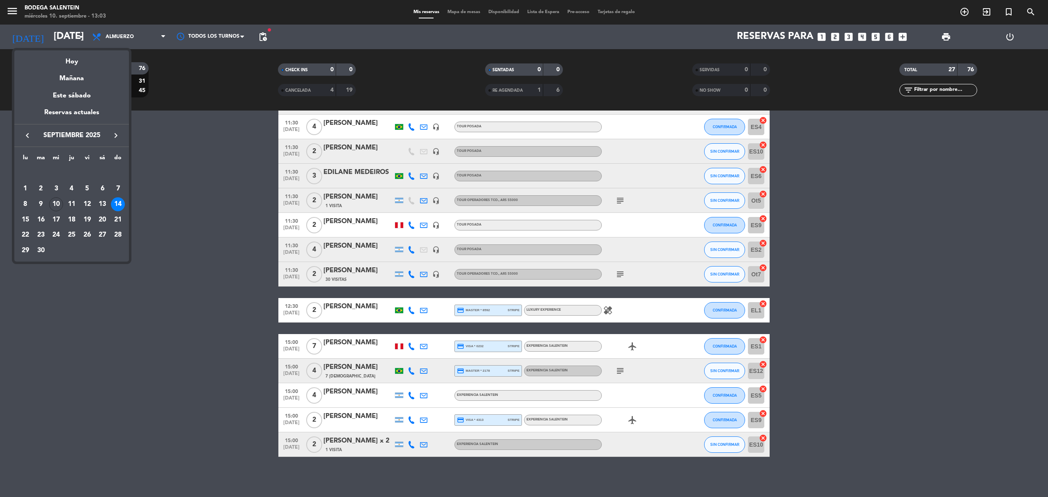
click at [82, 63] on div "Hoy" at bounding box center [71, 58] width 115 height 17
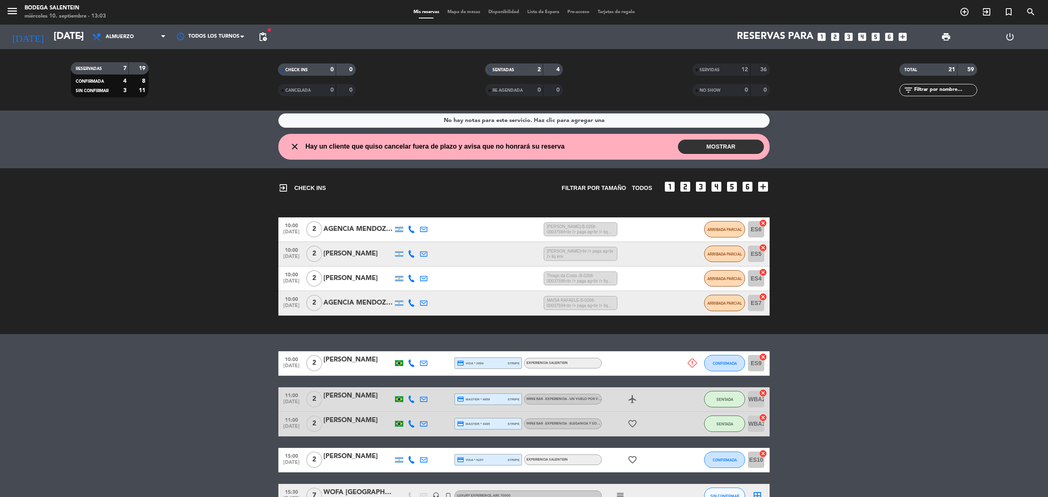
scroll to position [0, 0]
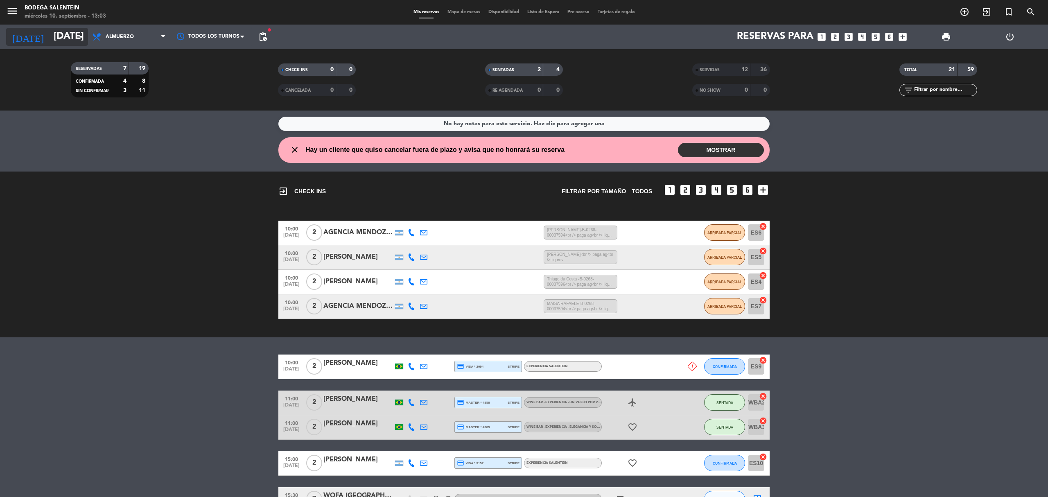
click at [59, 38] on input "[DATE]" at bounding box center [111, 37] width 122 height 20
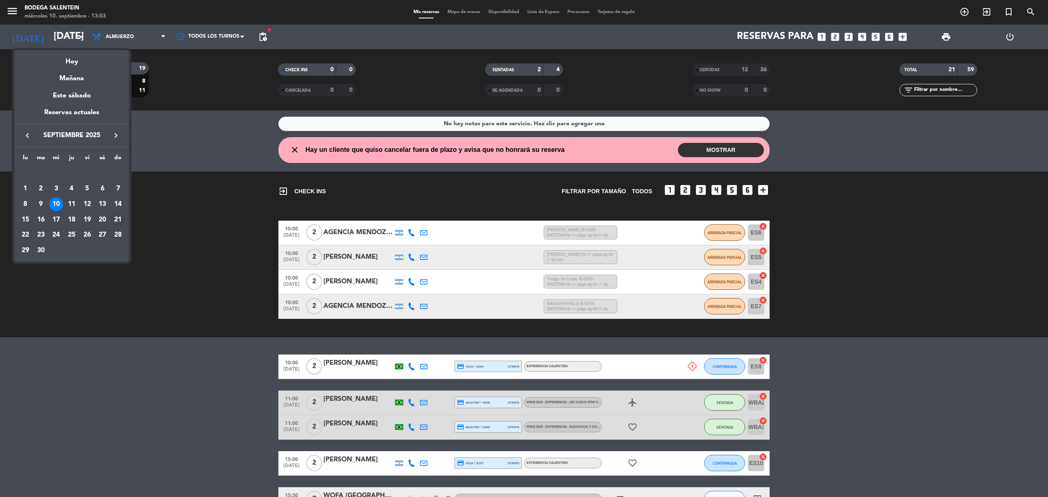
click at [120, 217] on div "21" at bounding box center [118, 220] width 14 height 14
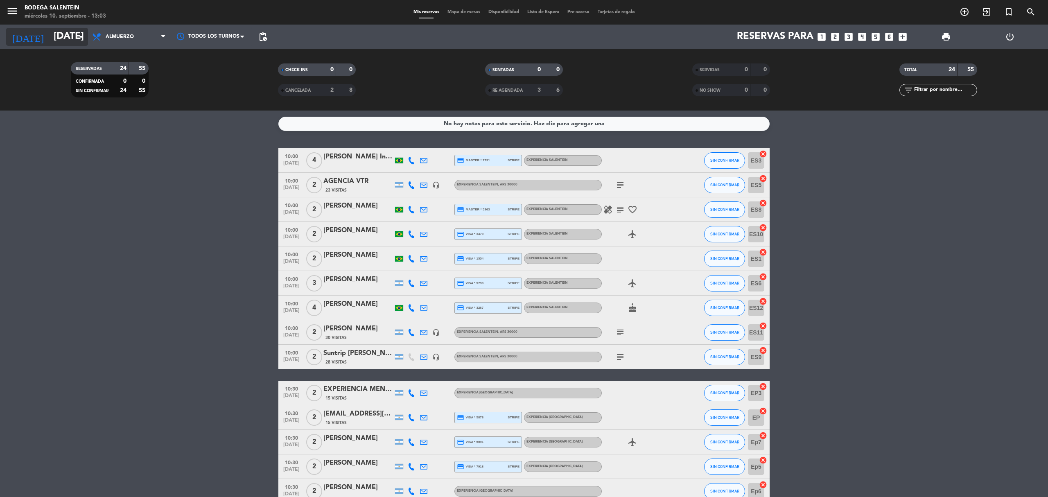
click at [51, 34] on input "[DATE]" at bounding box center [111, 37] width 122 height 20
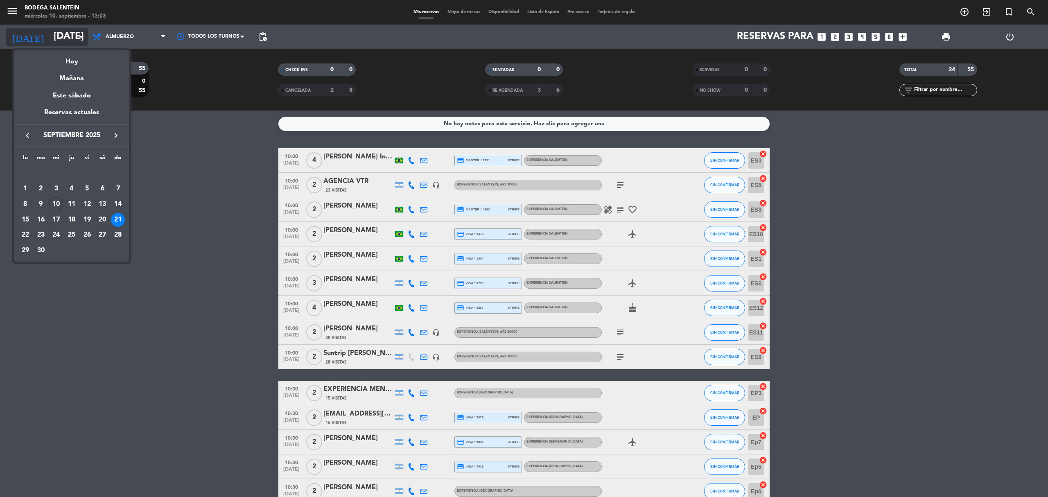
click at [69, 68] on div "Mañana" at bounding box center [71, 75] width 115 height 17
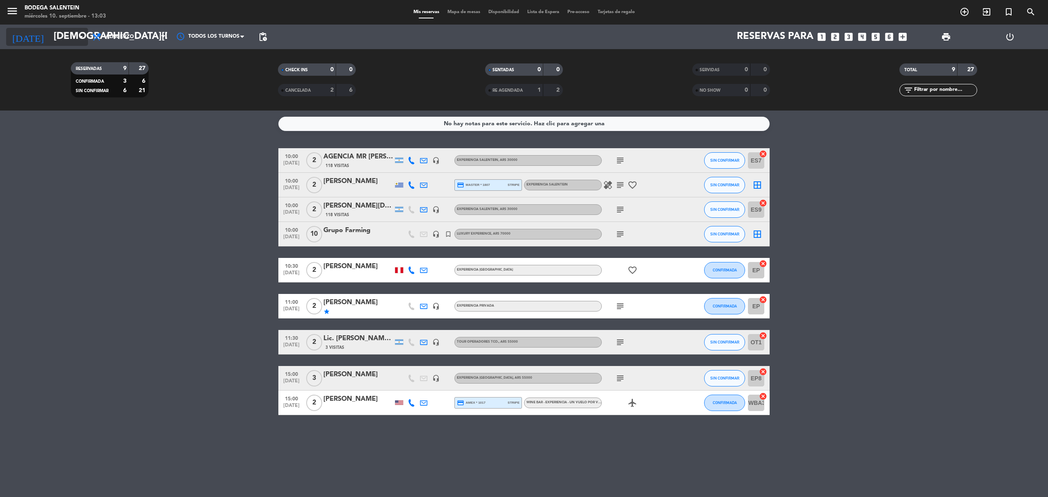
click at [61, 36] on input "[DEMOGRAPHIC_DATA][DATE]" at bounding box center [111, 37] width 122 height 20
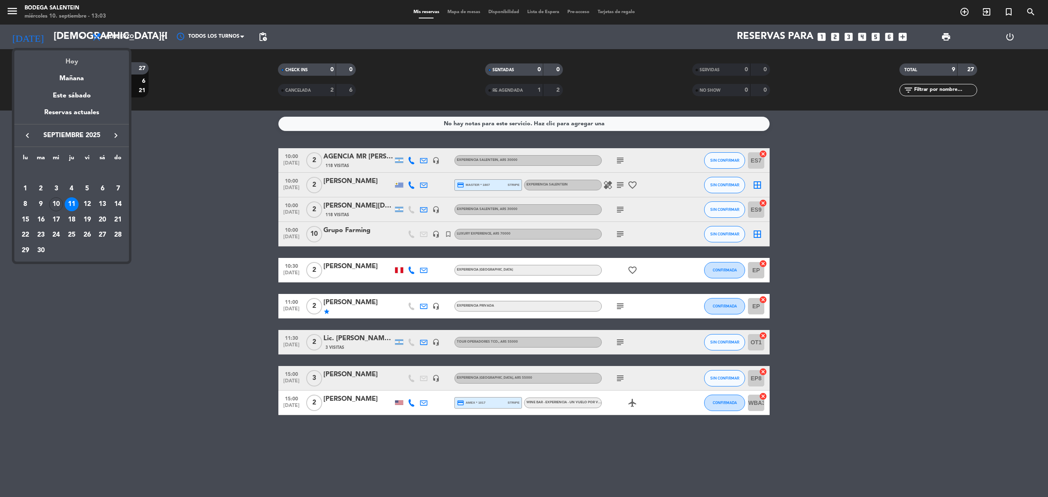
click at [63, 56] on div "Hoy" at bounding box center [71, 58] width 115 height 17
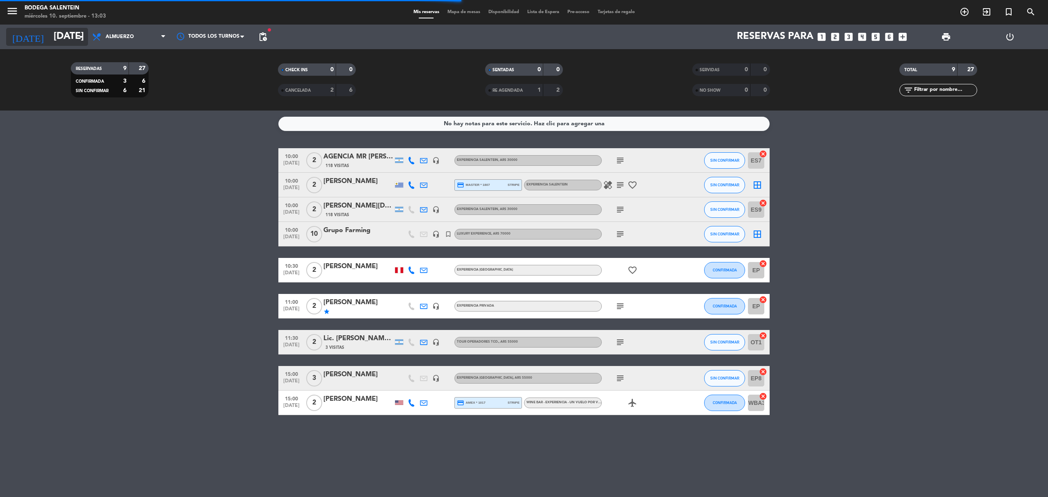
click at [62, 38] on input "[DATE]" at bounding box center [111, 37] width 122 height 20
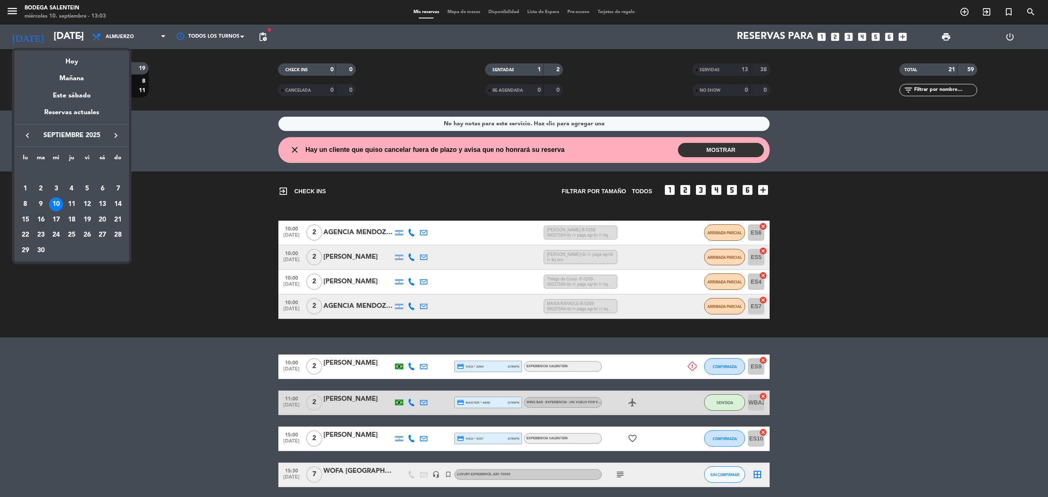
click at [44, 218] on div "16" at bounding box center [41, 220] width 14 height 14
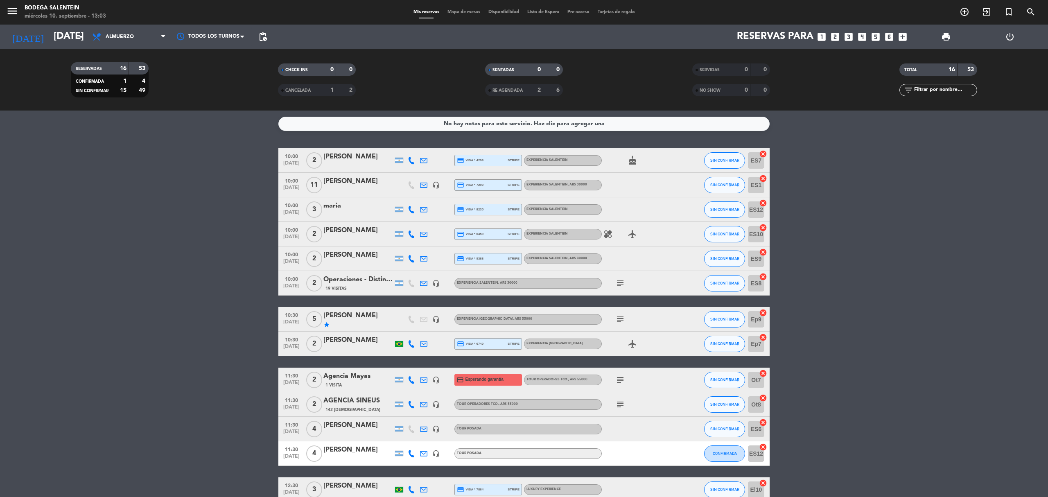
click at [614, 316] on span "subject" at bounding box center [620, 319] width 12 height 10
click at [620, 316] on icon "subject" at bounding box center [620, 319] width 10 height 10
click at [618, 318] on icon "subject" at bounding box center [620, 319] width 10 height 10
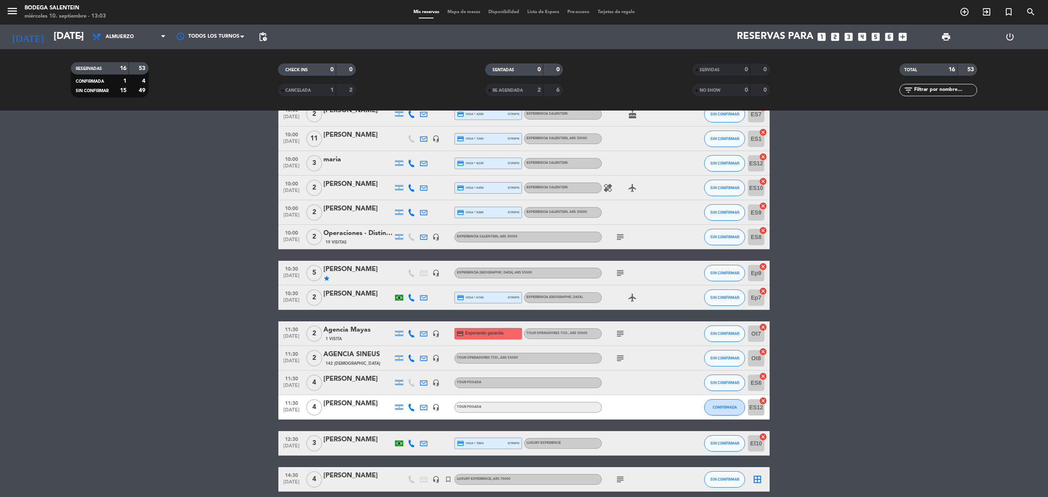
scroll to position [109, 0]
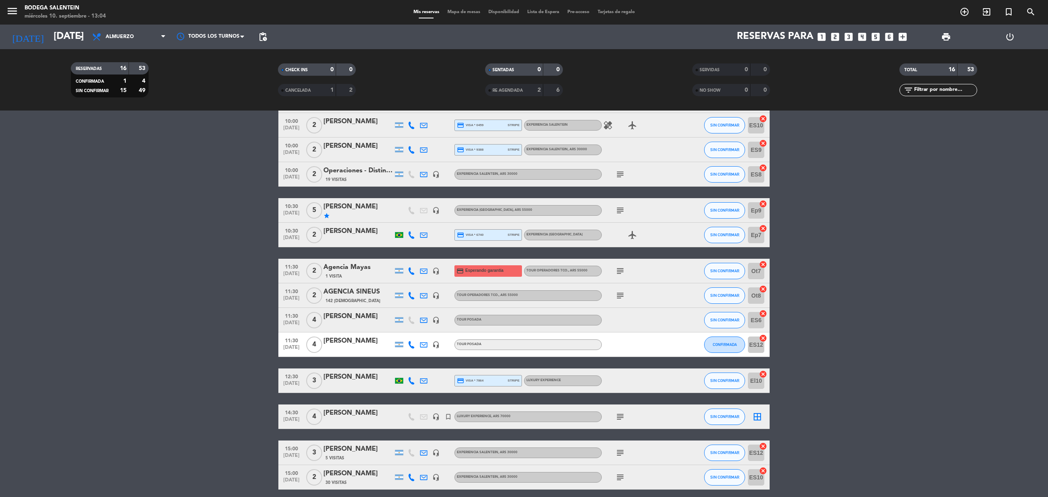
click at [621, 418] on icon "subject" at bounding box center [620, 417] width 10 height 10
click at [434, 421] on div "headset_mic" at bounding box center [436, 416] width 12 height 24
click at [434, 415] on icon "headset_mic" at bounding box center [435, 416] width 7 height 7
click at [621, 417] on icon "subject" at bounding box center [620, 417] width 10 height 10
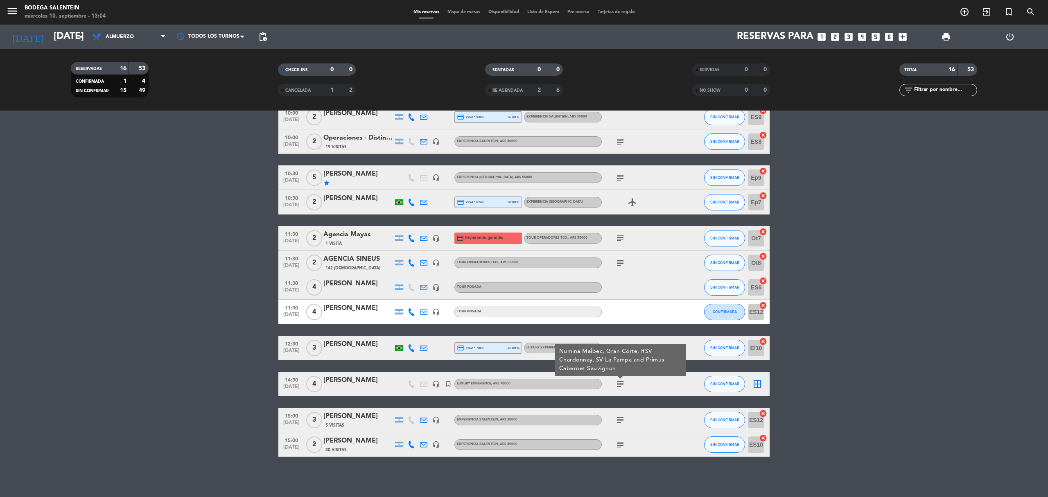
click at [372, 384] on div "[PERSON_NAME]" at bounding box center [358, 380] width 70 height 11
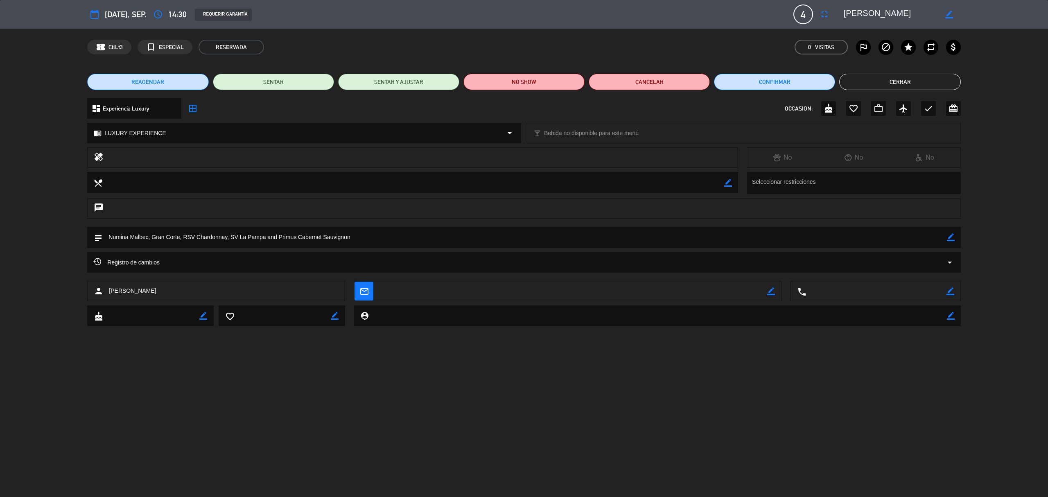
click at [896, 83] on button "Cerrar" at bounding box center [899, 82] width 121 height 16
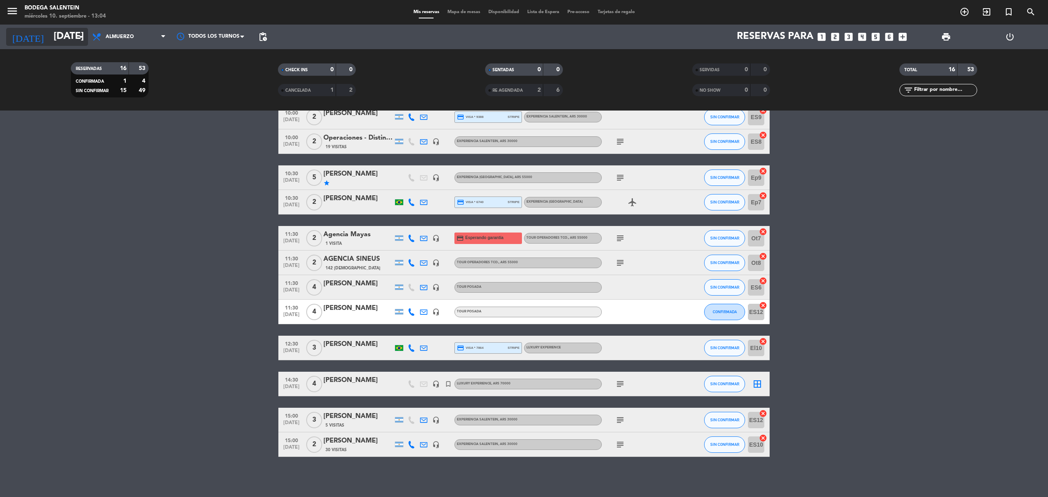
click at [56, 34] on input "[DATE]" at bounding box center [111, 37] width 122 height 20
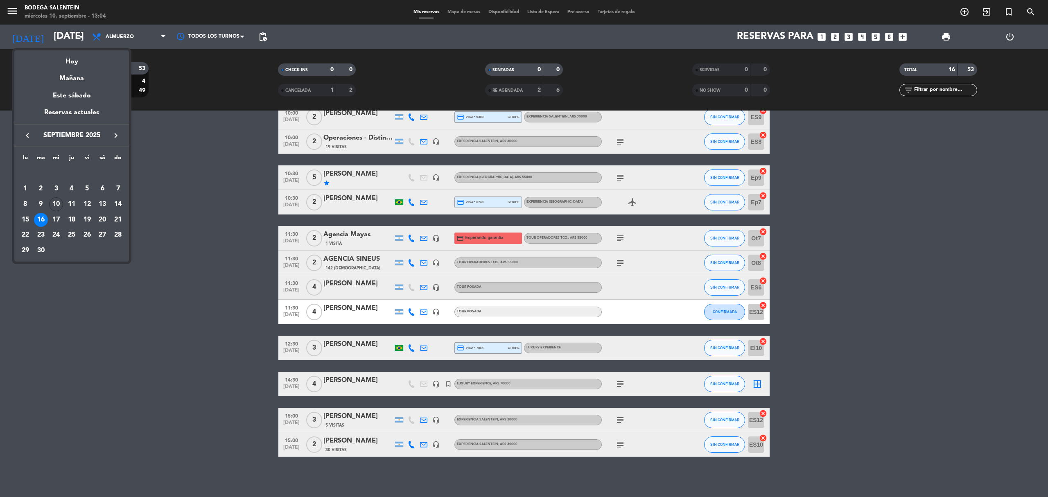
drag, startPoint x: 59, startPoint y: 222, endPoint x: 69, endPoint y: 124, distance: 98.8
click at [58, 221] on div "17" at bounding box center [56, 220] width 14 height 14
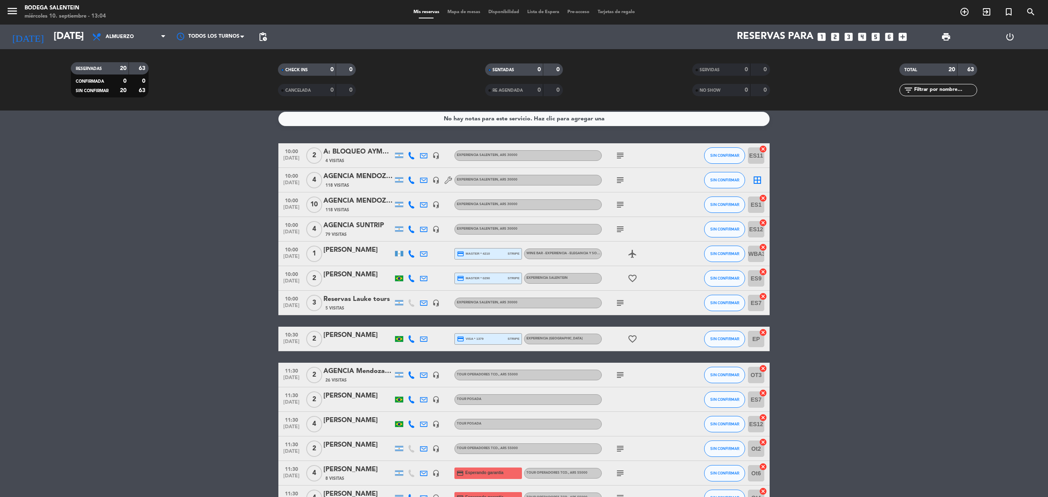
scroll to position [0, 0]
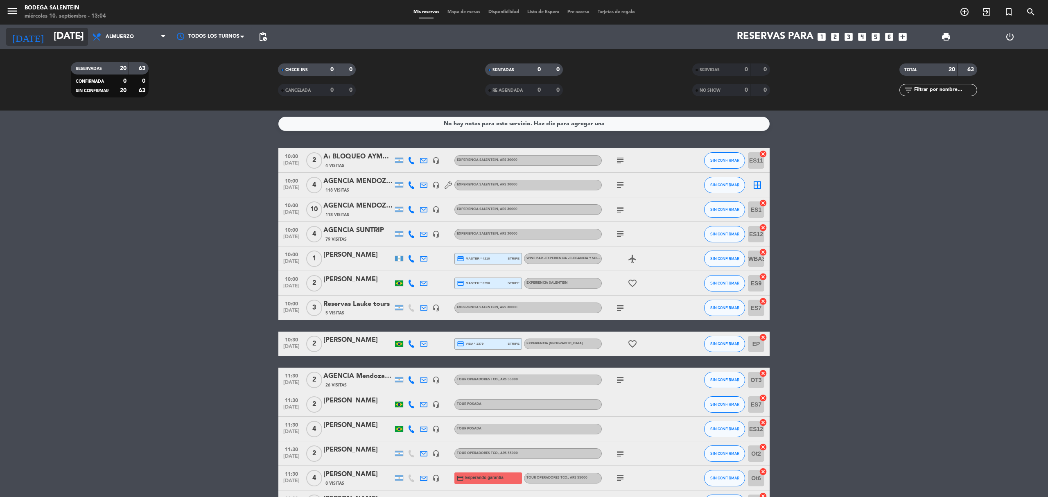
click at [50, 46] on input "[DATE]" at bounding box center [111, 37] width 122 height 20
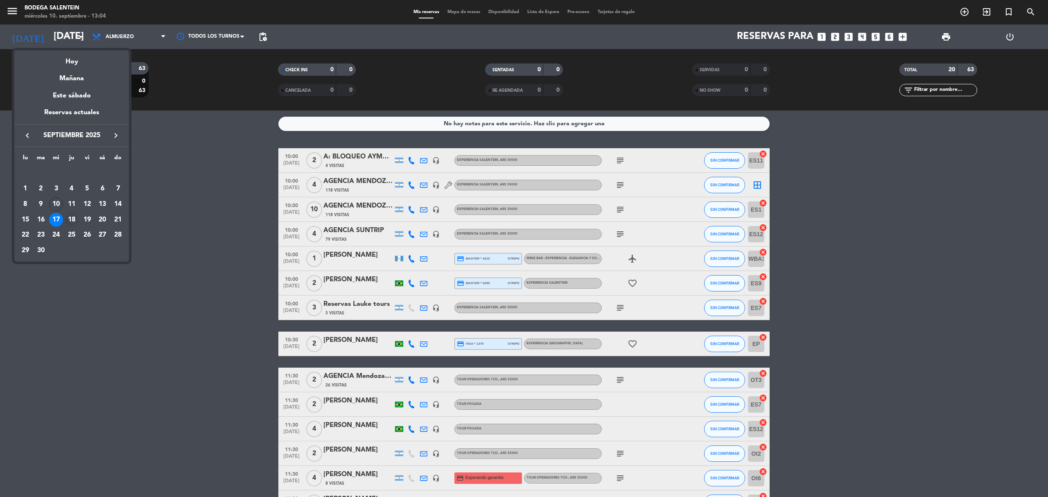
click at [74, 218] on div "18" at bounding box center [72, 220] width 14 height 14
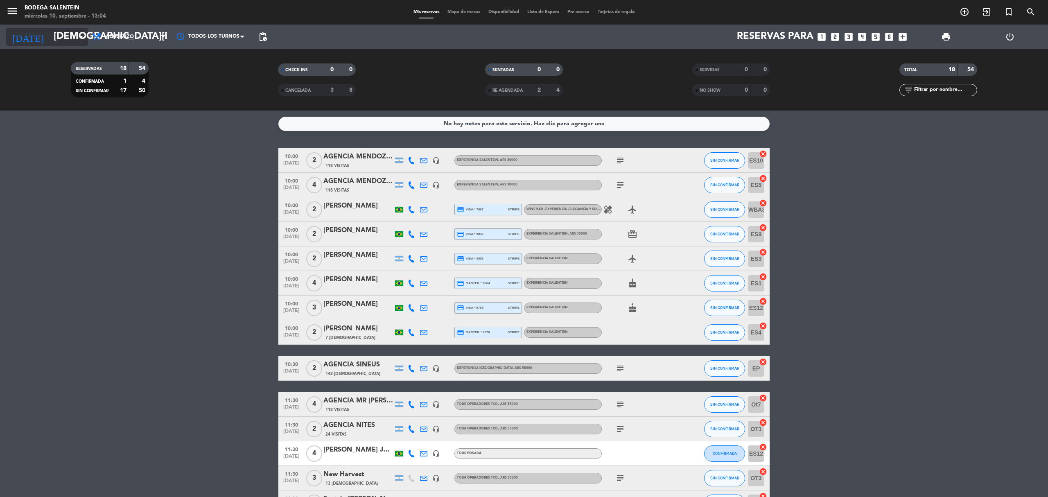
click at [71, 37] on input "[DEMOGRAPHIC_DATA][DATE]" at bounding box center [111, 37] width 122 height 20
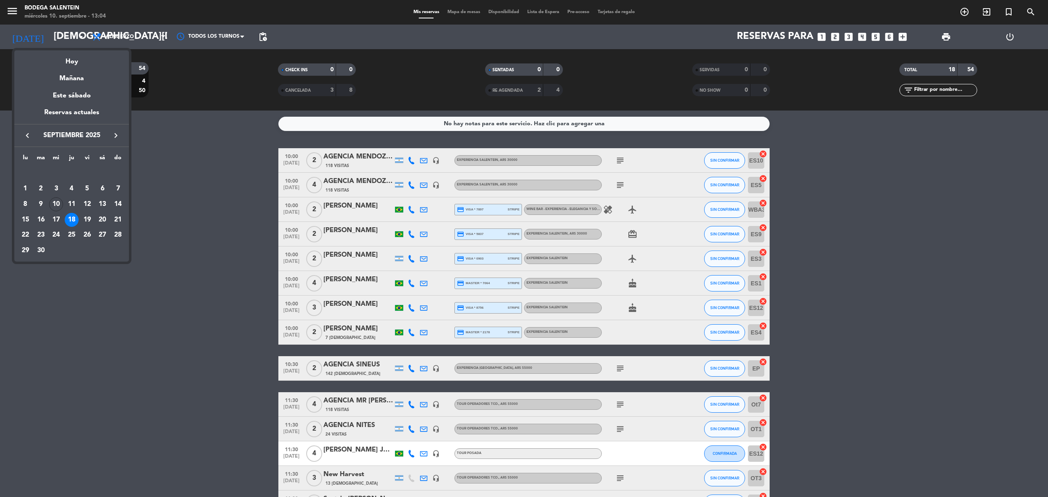
click at [198, 377] on div at bounding box center [524, 248] width 1048 height 497
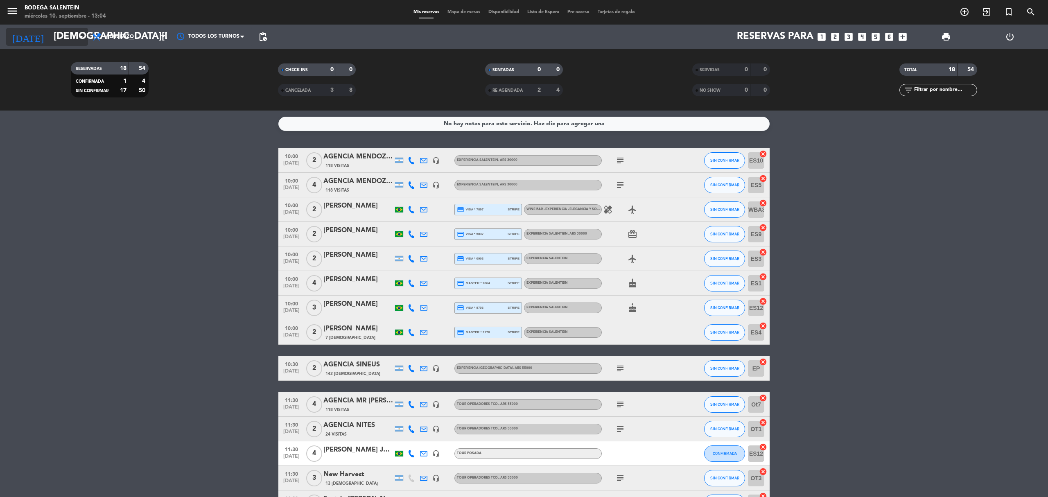
click at [50, 42] on input "[DEMOGRAPHIC_DATA][DATE]" at bounding box center [111, 37] width 122 height 20
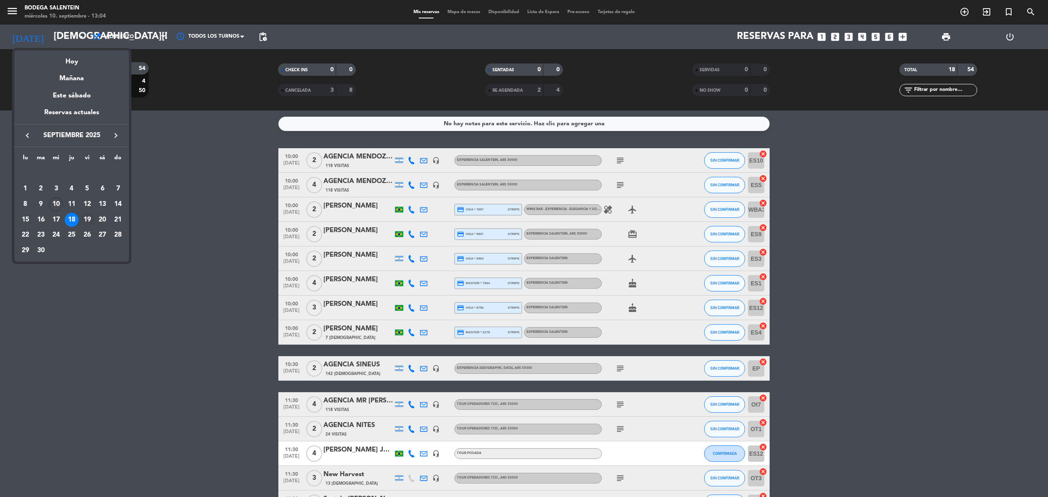
click at [84, 219] on div "19" at bounding box center [87, 220] width 14 height 14
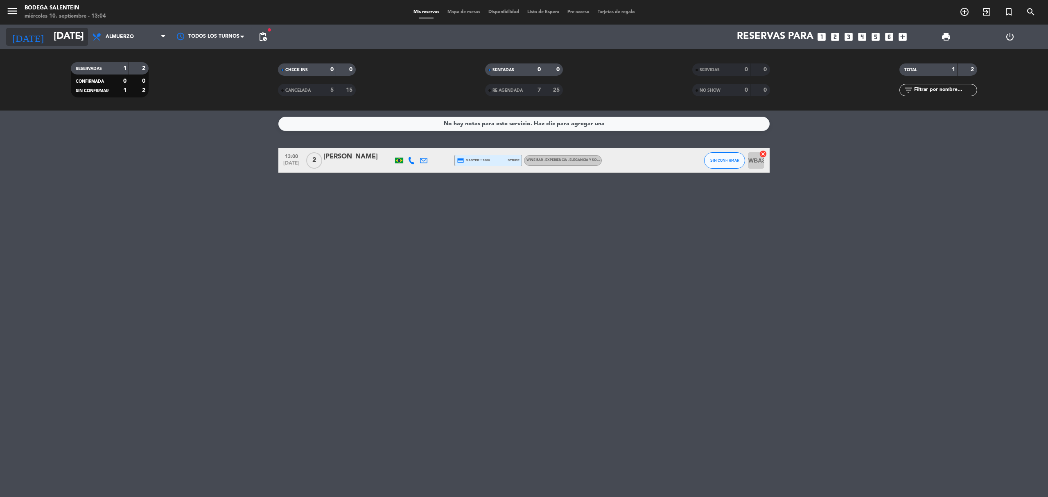
click at [53, 38] on input "[DATE]" at bounding box center [111, 37] width 122 height 20
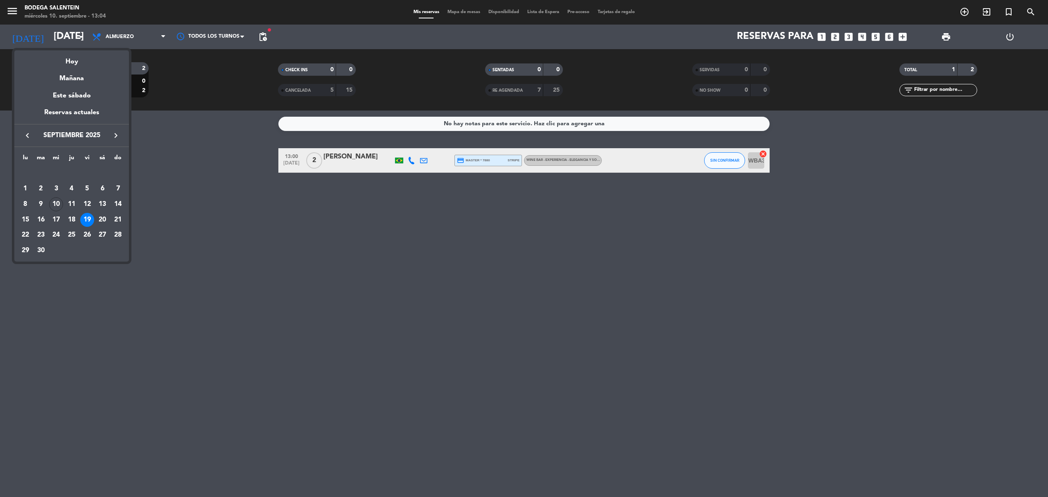
click at [338, 283] on div at bounding box center [524, 248] width 1048 height 497
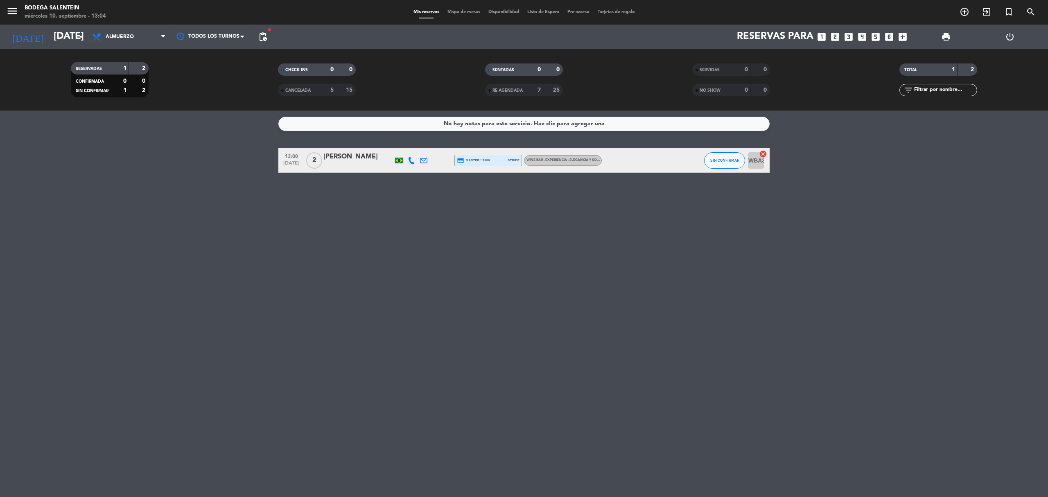
click at [294, 155] on span "13:00" at bounding box center [291, 155] width 20 height 9
click at [55, 32] on input "[DATE]" at bounding box center [111, 37] width 122 height 20
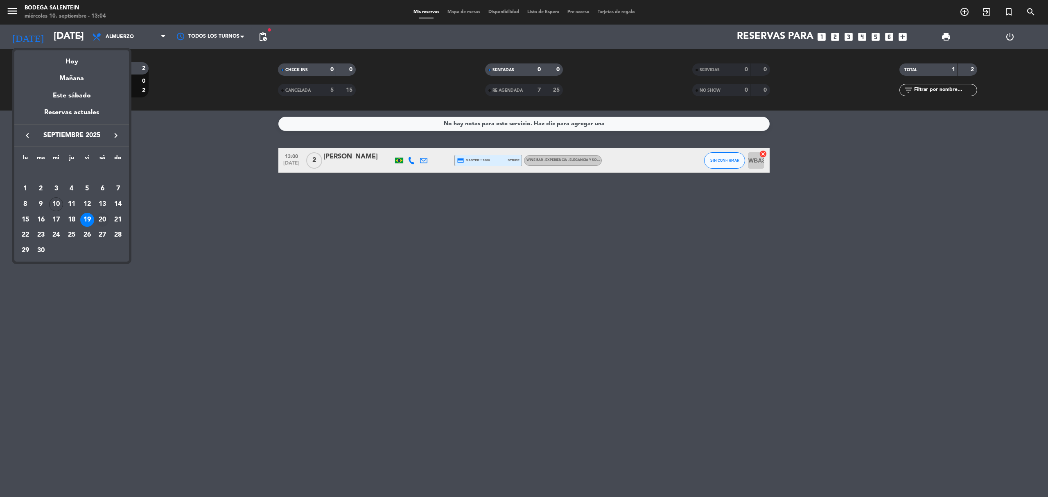
click at [102, 215] on div "20" at bounding box center [102, 220] width 14 height 14
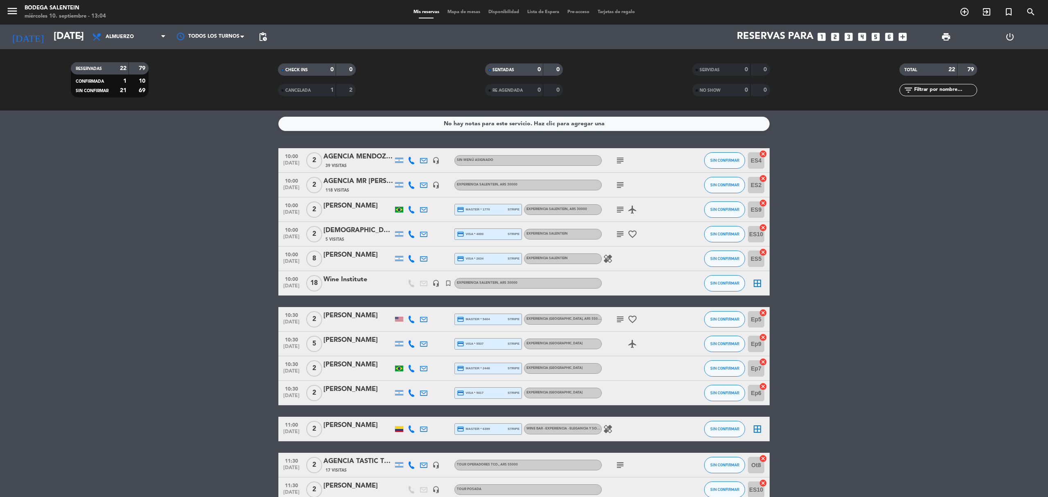
click at [436, 284] on icon "headset_mic" at bounding box center [435, 283] width 7 height 7
click at [82, 166] on bookings-row "10:00 [DATE] 2 AGENCIA MENDOZA HOLIDAYS 39 Visitas headset_mic Sin menú asignad…" at bounding box center [524, 447] width 1048 height 598
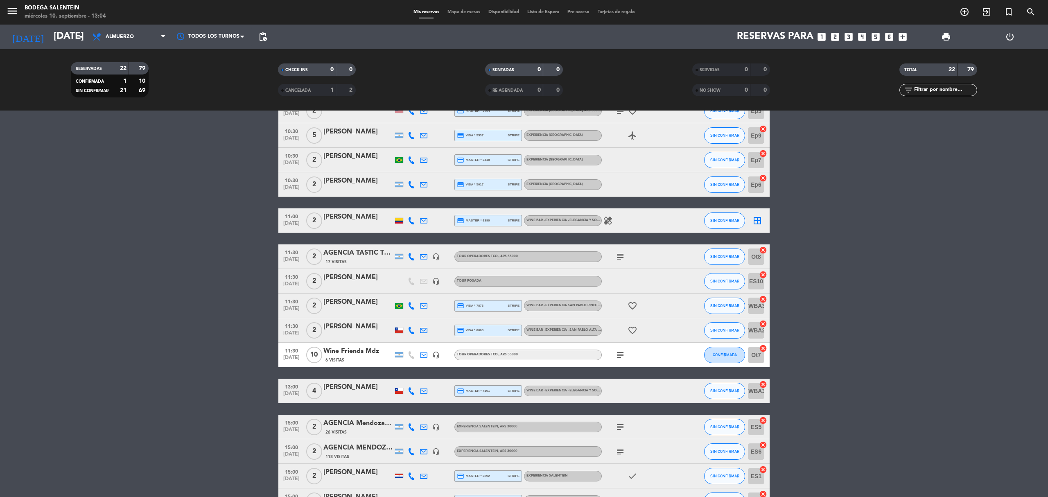
scroll to position [218, 0]
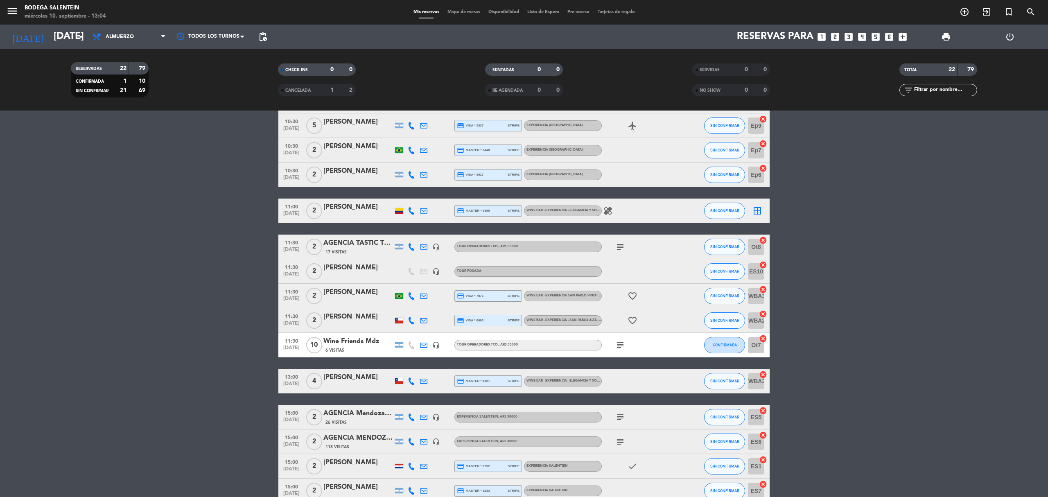
click at [624, 344] on icon "subject" at bounding box center [620, 345] width 10 height 10
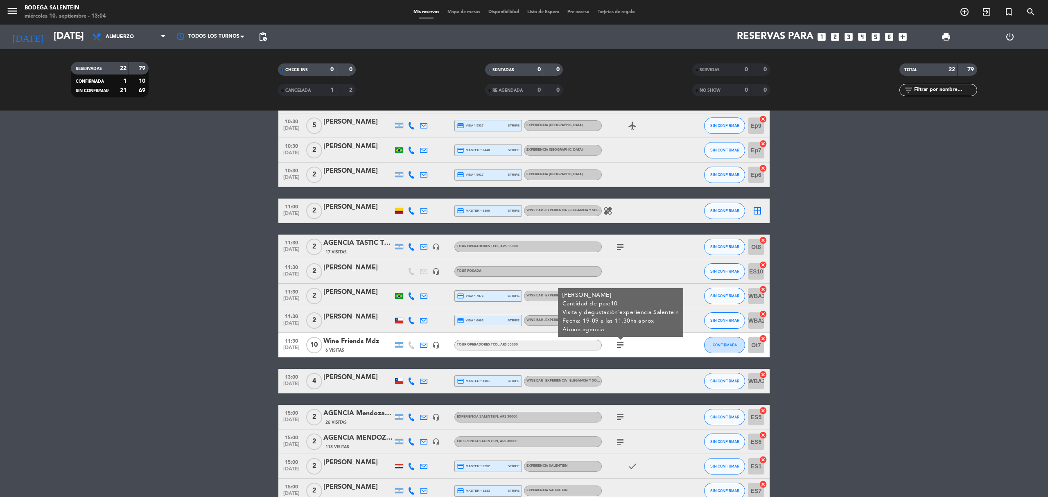
click at [624, 344] on icon "subject" at bounding box center [620, 345] width 10 height 10
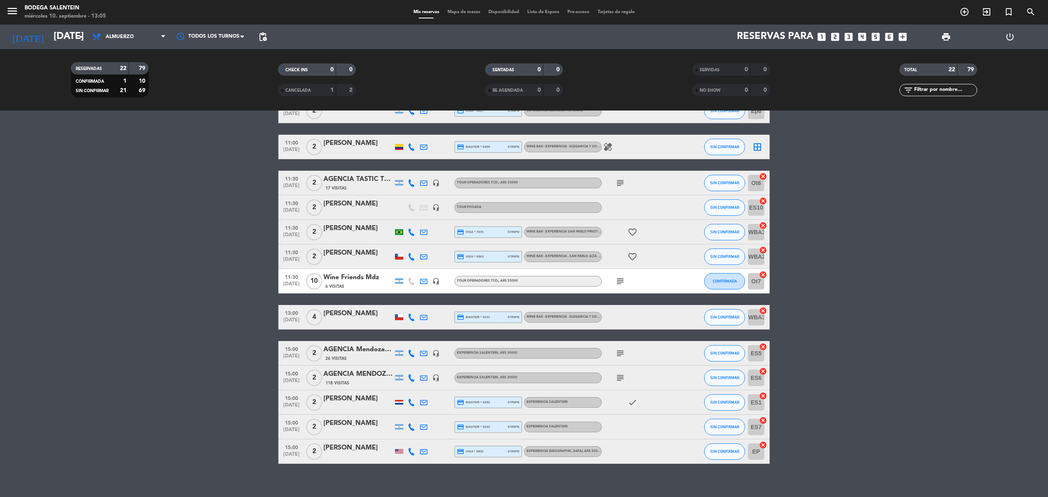
scroll to position [289, 0]
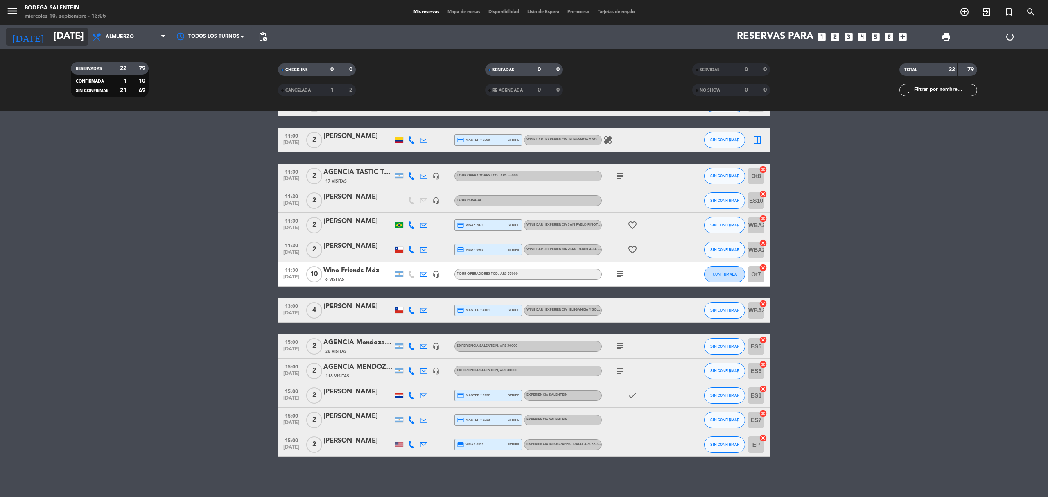
click at [67, 41] on input "[DATE]" at bounding box center [111, 37] width 122 height 20
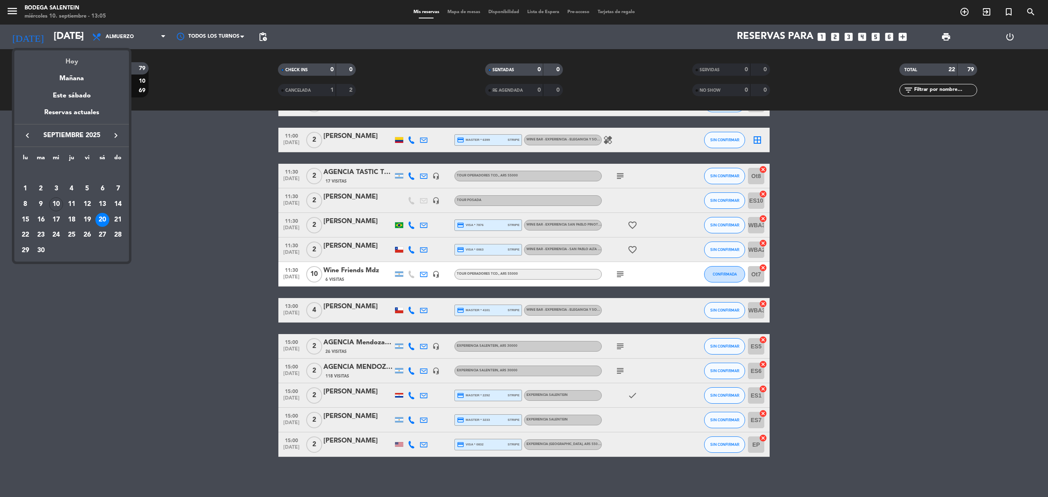
click at [74, 61] on div "Hoy" at bounding box center [71, 58] width 115 height 17
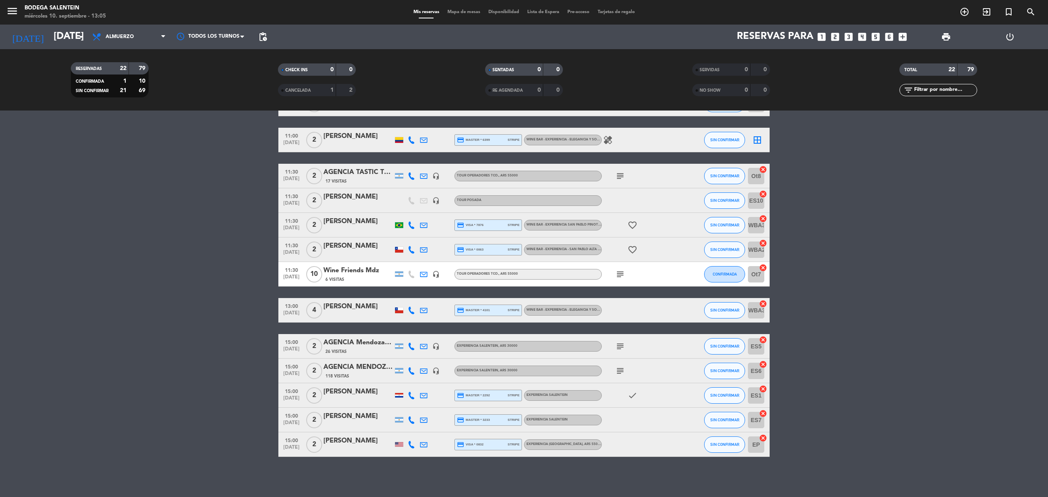
type input "[DATE]"
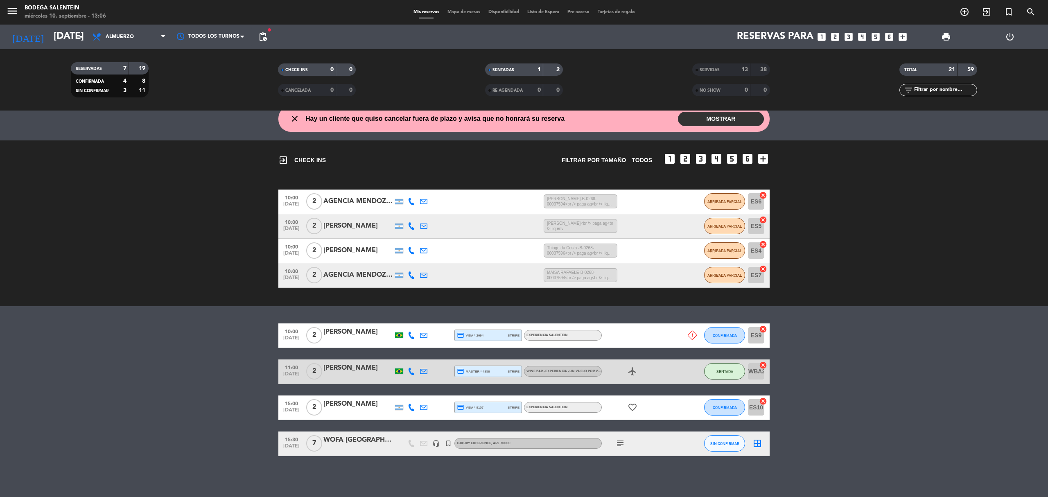
scroll to position [30, 0]
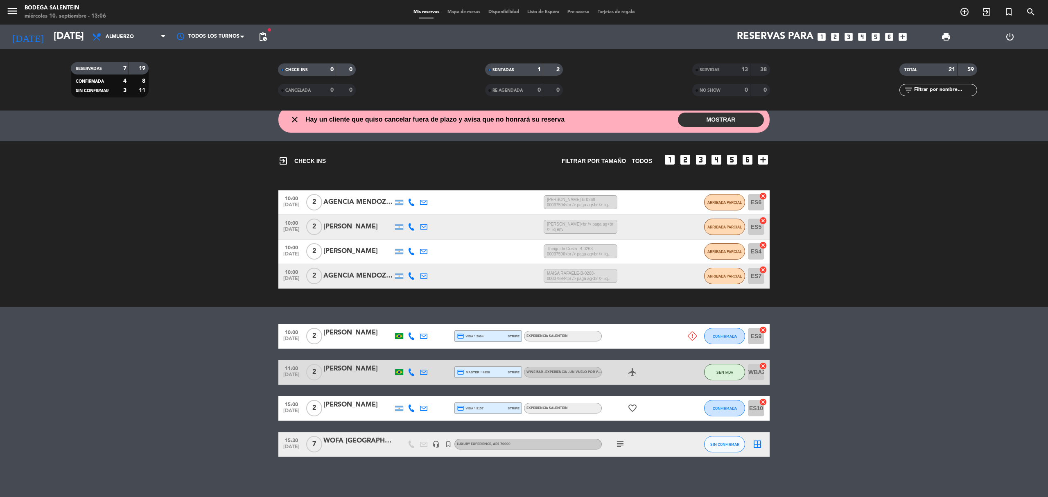
click at [145, 372] on bookings-row "10:00 [DATE] 2 [PERSON_NAME] credit_card visa * 2094 stripe Experiencia Salente…" at bounding box center [524, 390] width 1048 height 133
click at [427, 409] on icon at bounding box center [423, 407] width 7 height 7
